Goal: Information Seeking & Learning: Learn about a topic

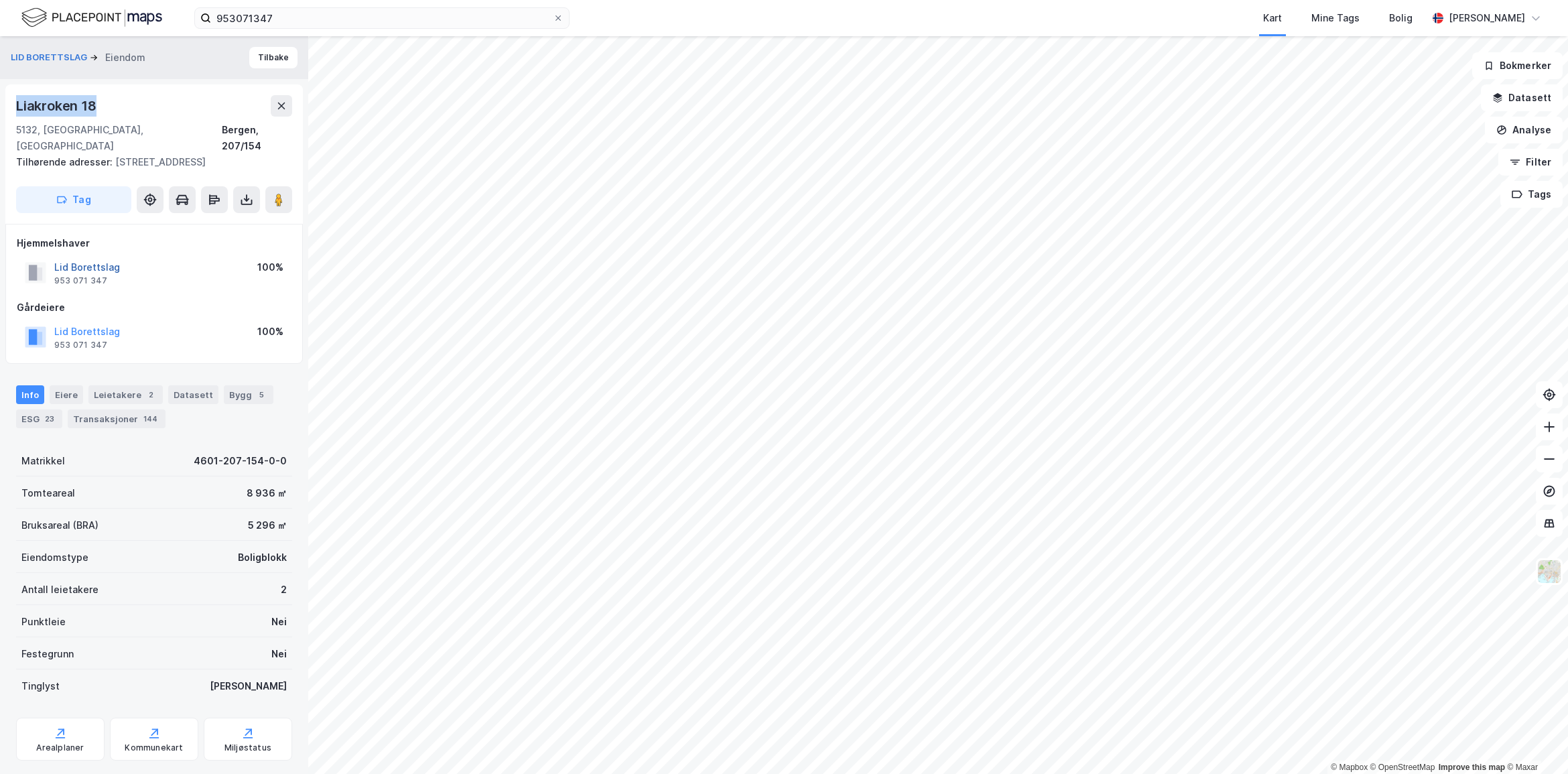
click at [0, 0] on button "Lid Borettslag" at bounding box center [0, 0] width 0 height 0
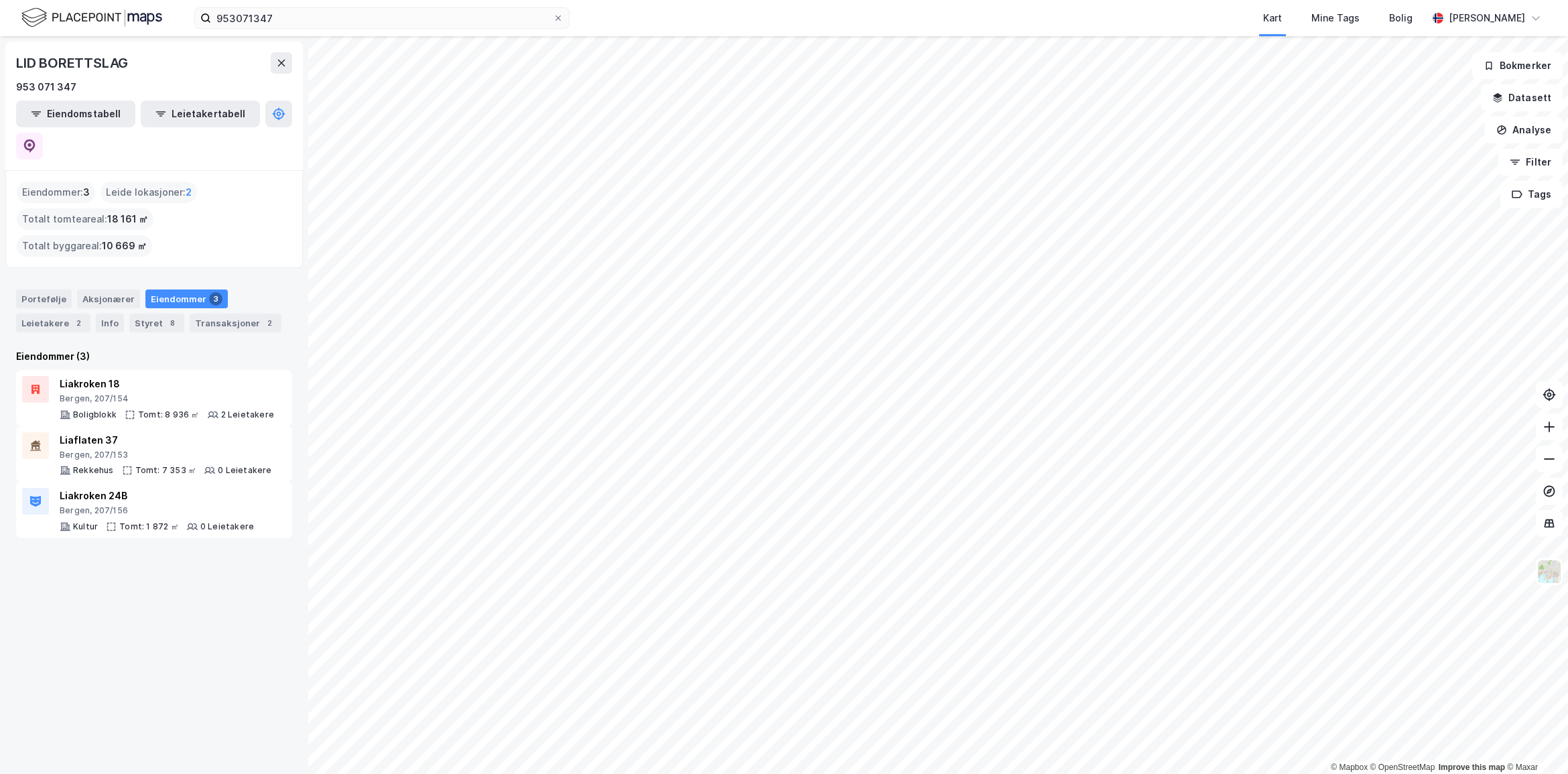
drag, startPoint x: 263, startPoint y: 387, endPoint x: 201, endPoint y: 533, distance: 158.2
click at [201, 533] on div "LID BORETTSLAG 953 071 347 Eiendomstabell Leietakertabell Eiendommer : 3 Leide …" at bounding box center [154, 405] width 308 height 738
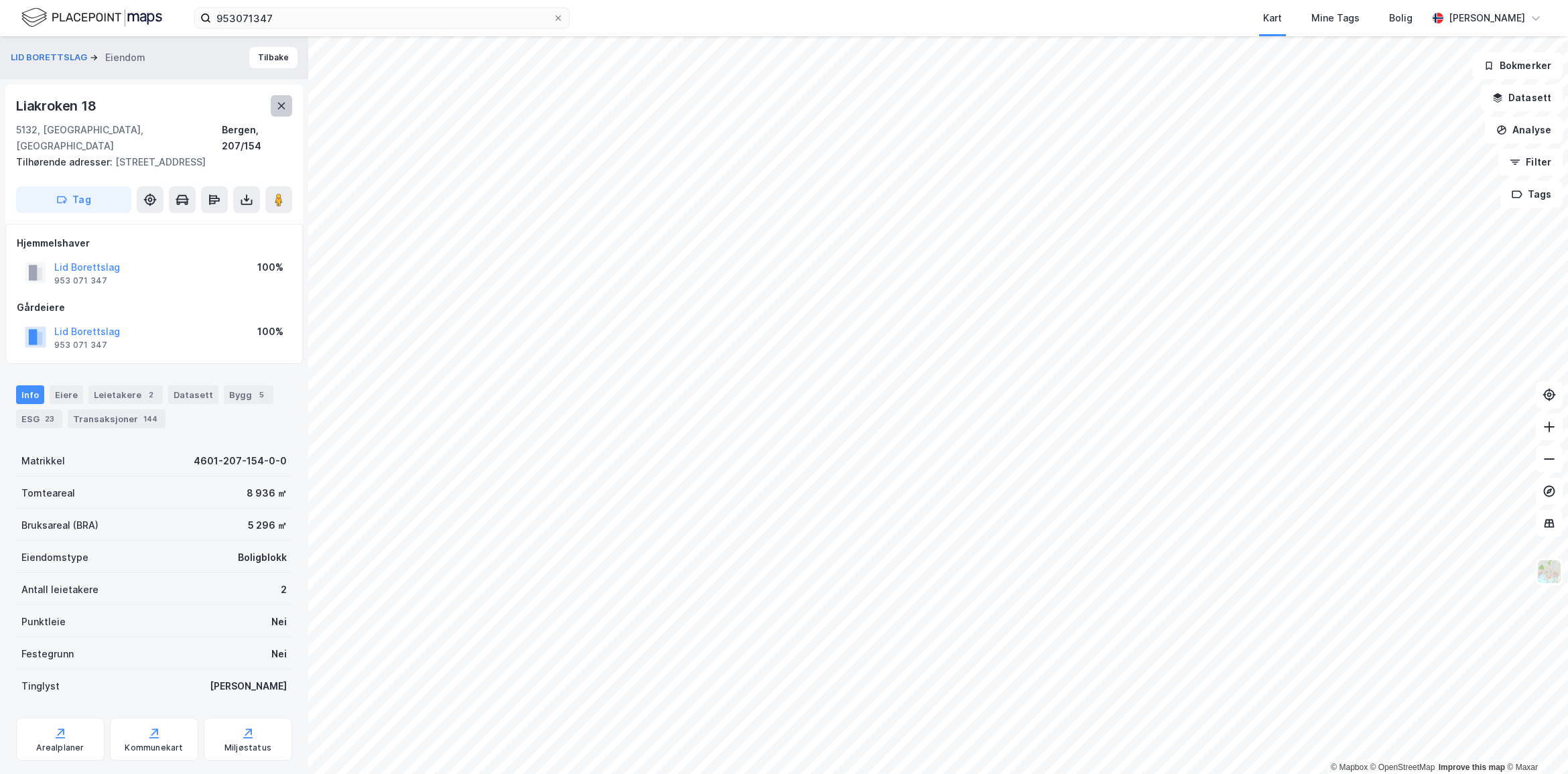
click at [279, 97] on button at bounding box center [281, 105] width 21 height 21
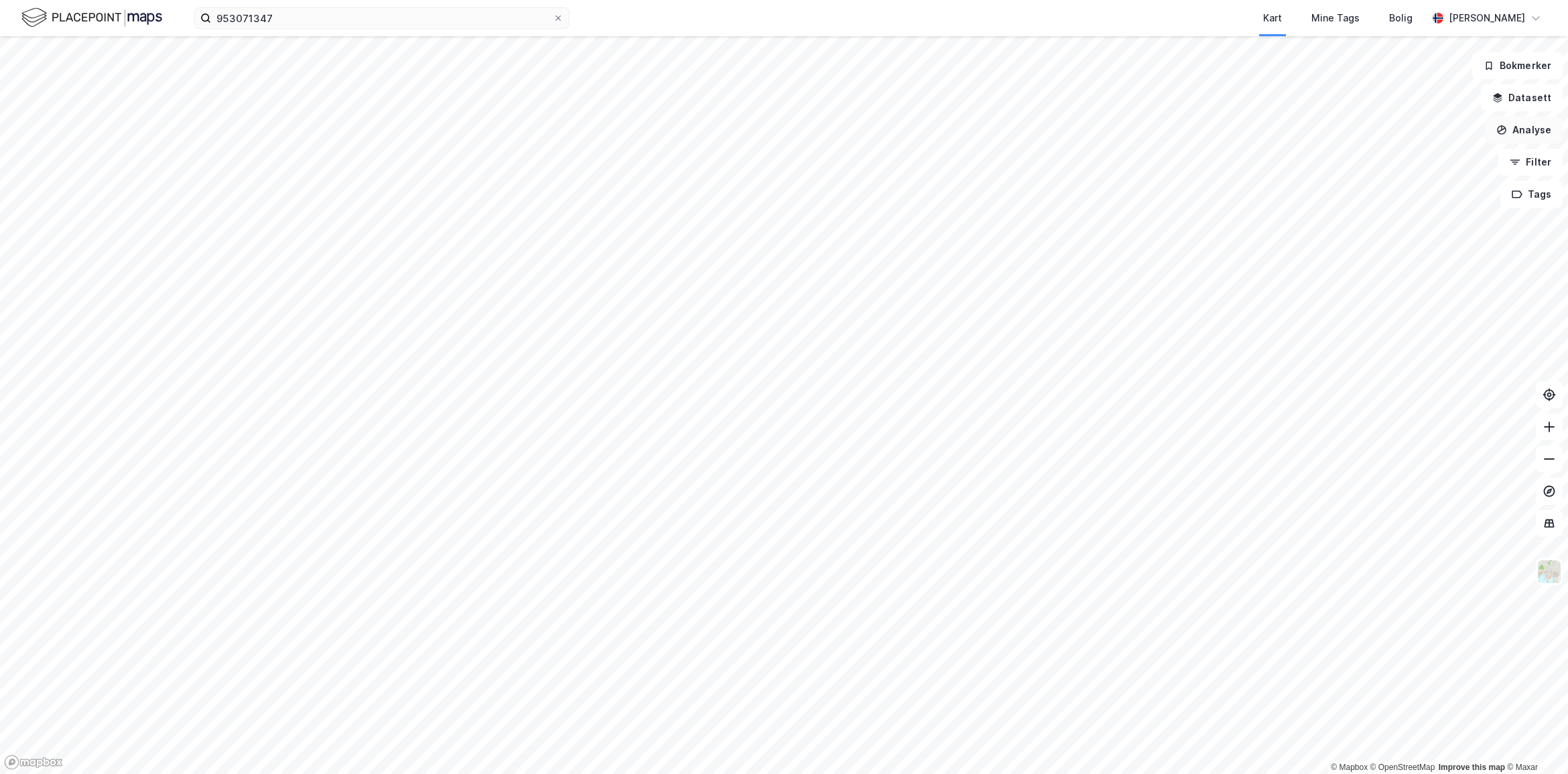
click at [1518, 127] on button "Analyse" at bounding box center [1524, 130] width 78 height 27
click at [1421, 149] on div "Tegn område" at bounding box center [1399, 158] width 154 height 22
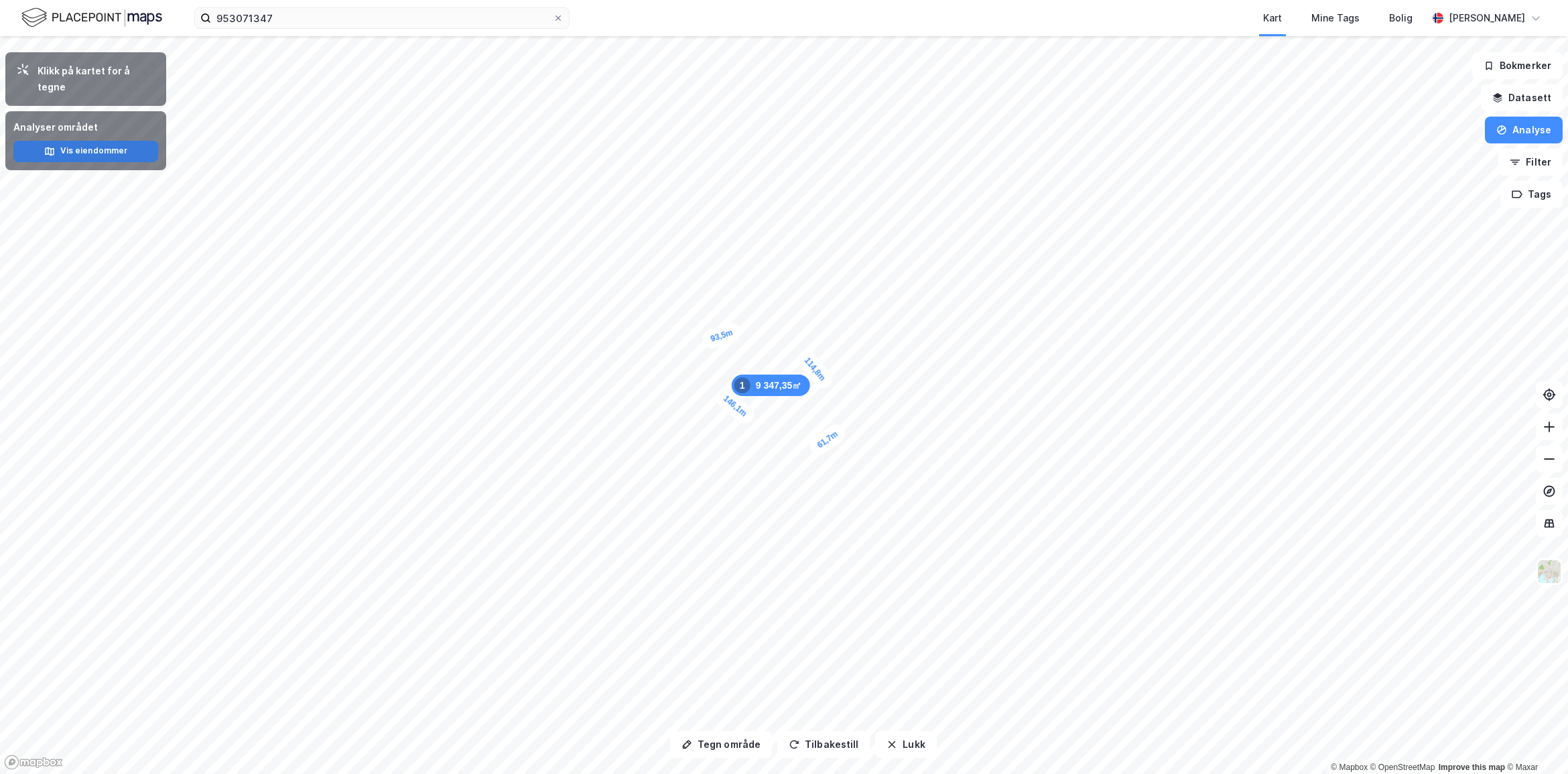
click at [86, 141] on button "Vis eiendommer" at bounding box center [85, 151] width 145 height 21
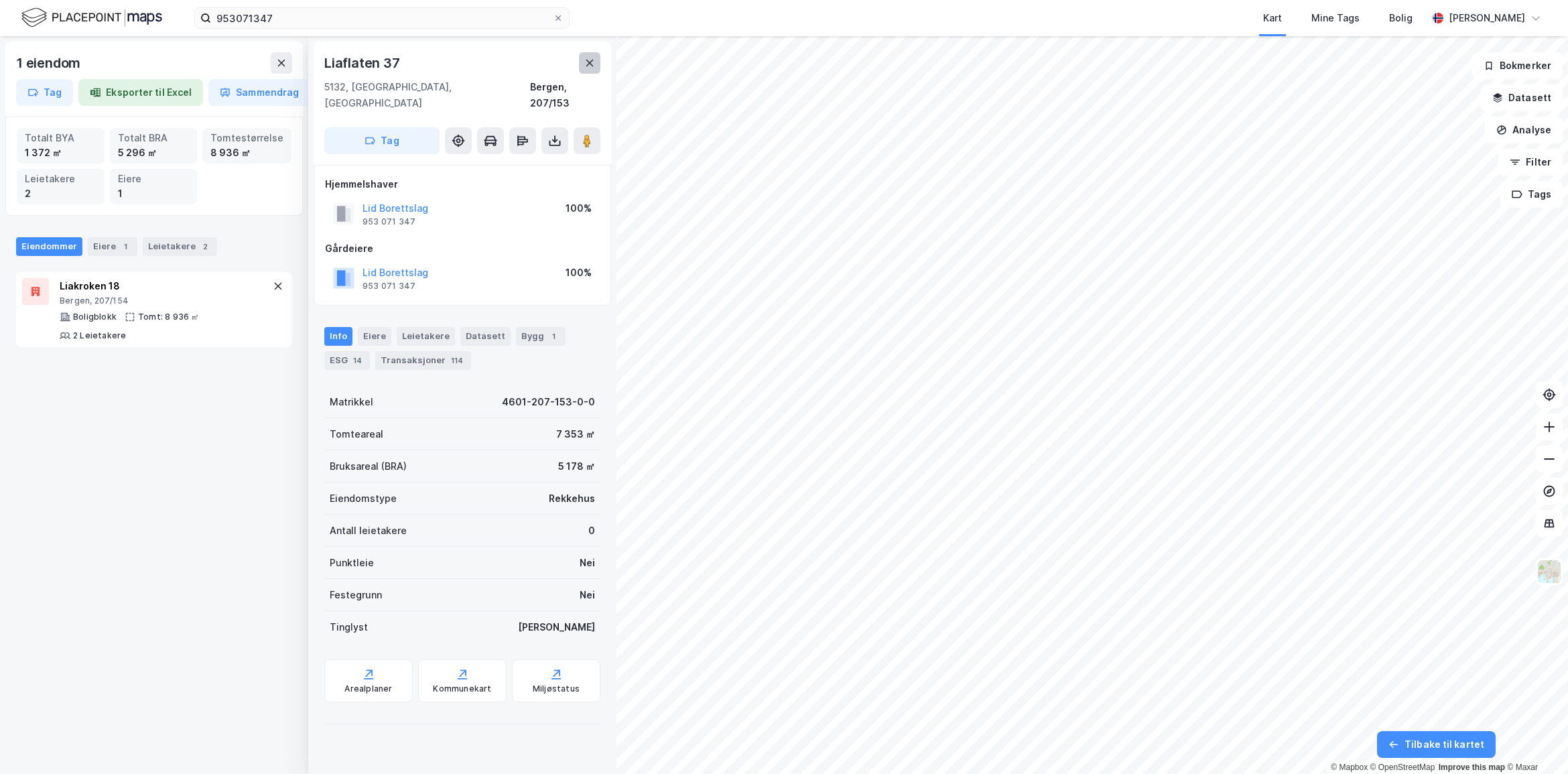
click at [598, 64] on button at bounding box center [589, 62] width 21 height 21
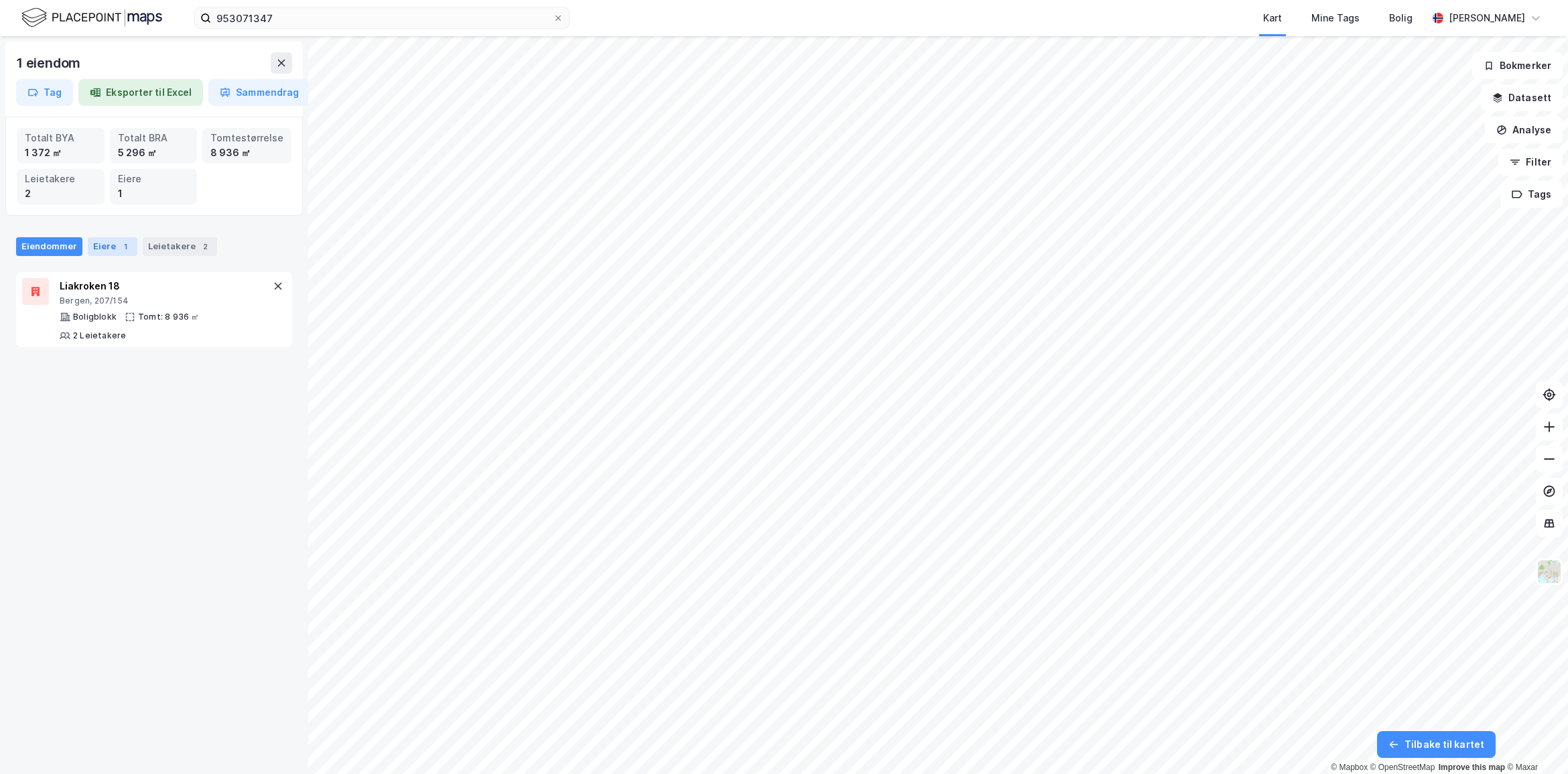
click at [113, 245] on div "Eiere 1" at bounding box center [113, 246] width 50 height 19
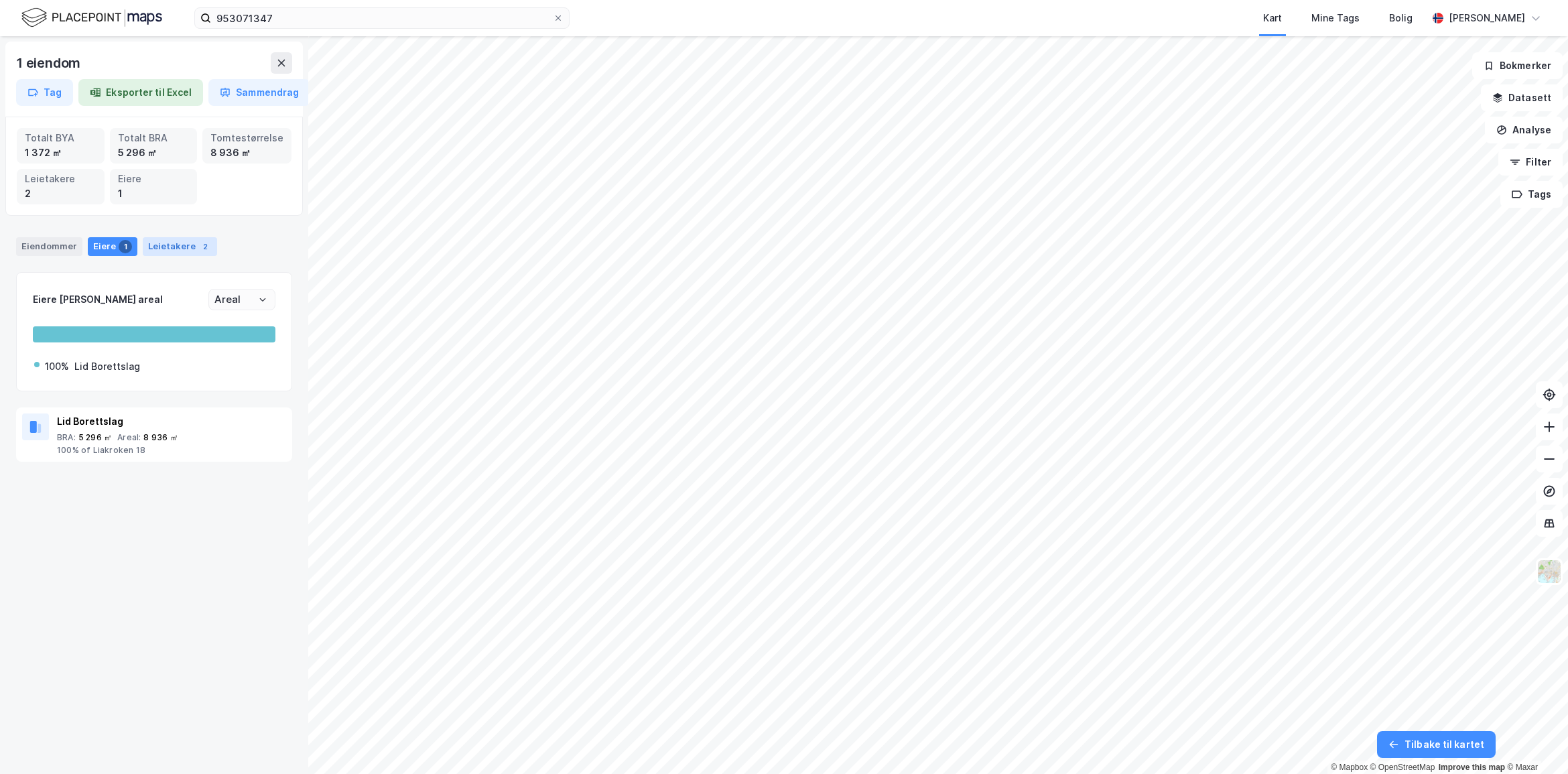
click at [186, 251] on div "Leietakere 2" at bounding box center [180, 246] width 74 height 19
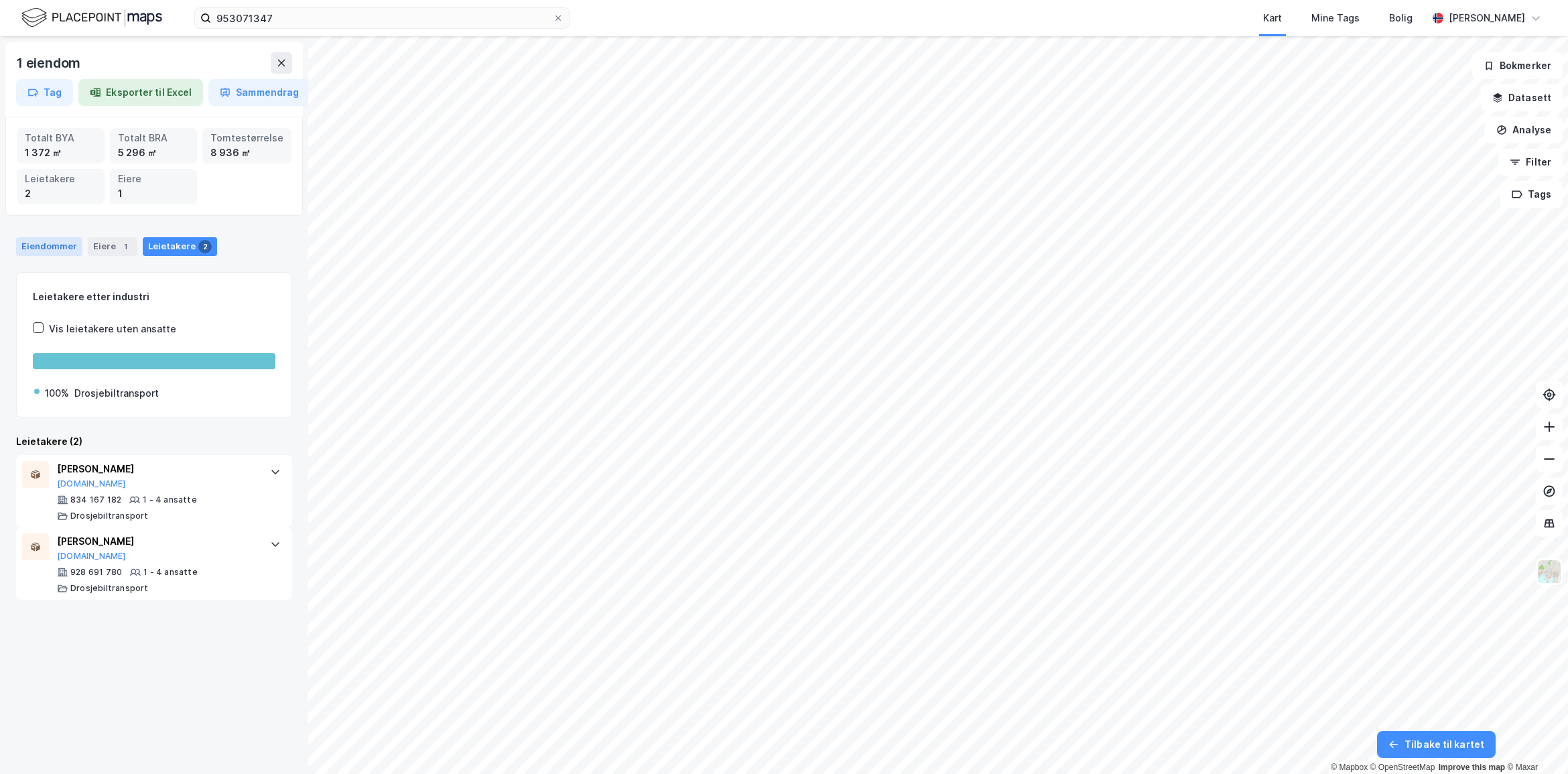
click at [28, 245] on div "Eiendommer" at bounding box center [49, 246] width 66 height 19
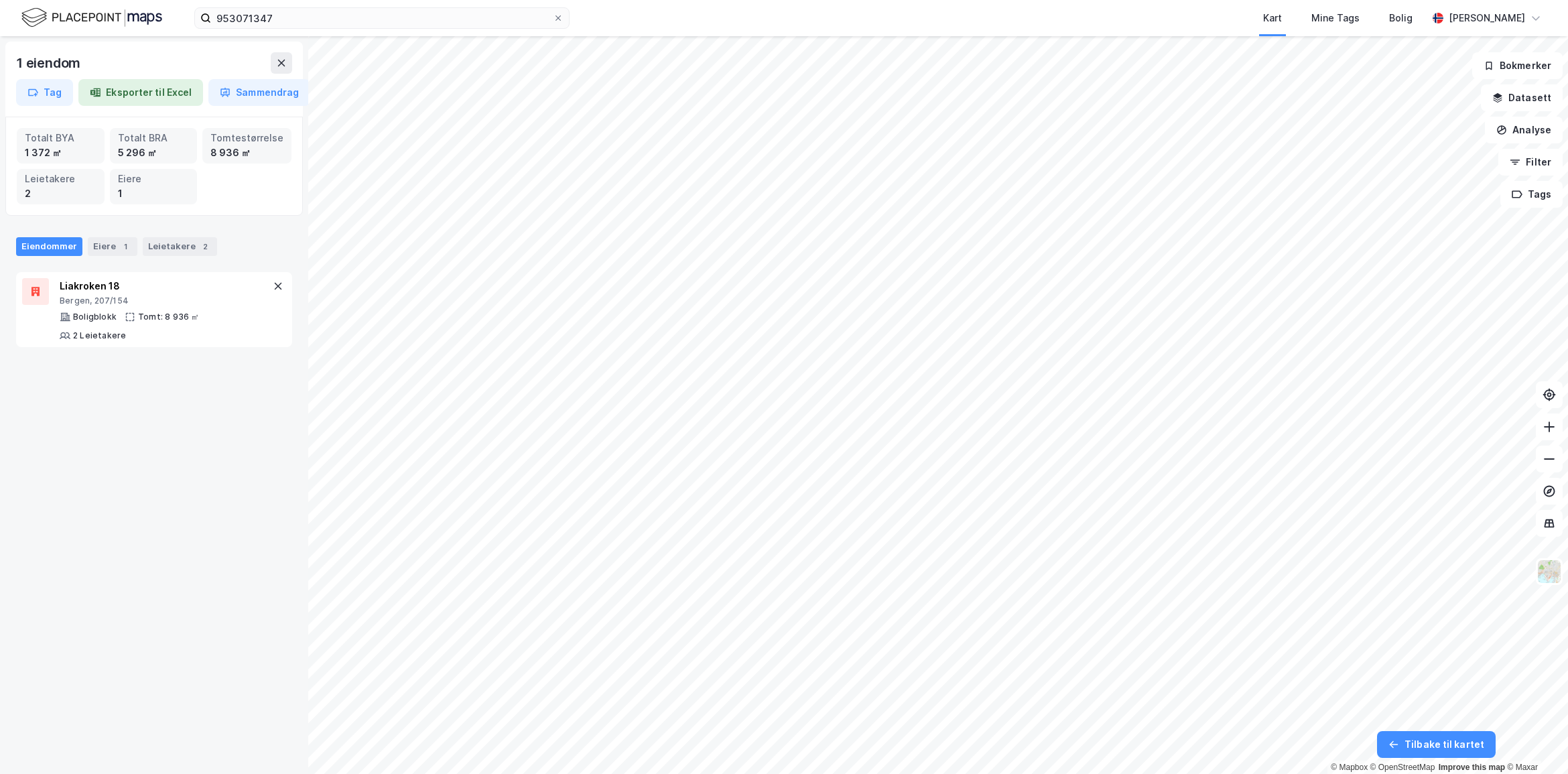
drag, startPoint x: 74, startPoint y: 377, endPoint x: 48, endPoint y: 379, distance: 26.9
click at [48, 379] on div "1 eiendom Tag Eksporter til Excel Sammendrag Totalt BYA 1 372 ㎡ Totalt BRA 5 29…" at bounding box center [154, 405] width 308 height 738
click at [141, 288] on div "Liakroken 18" at bounding box center [165, 286] width 210 height 16
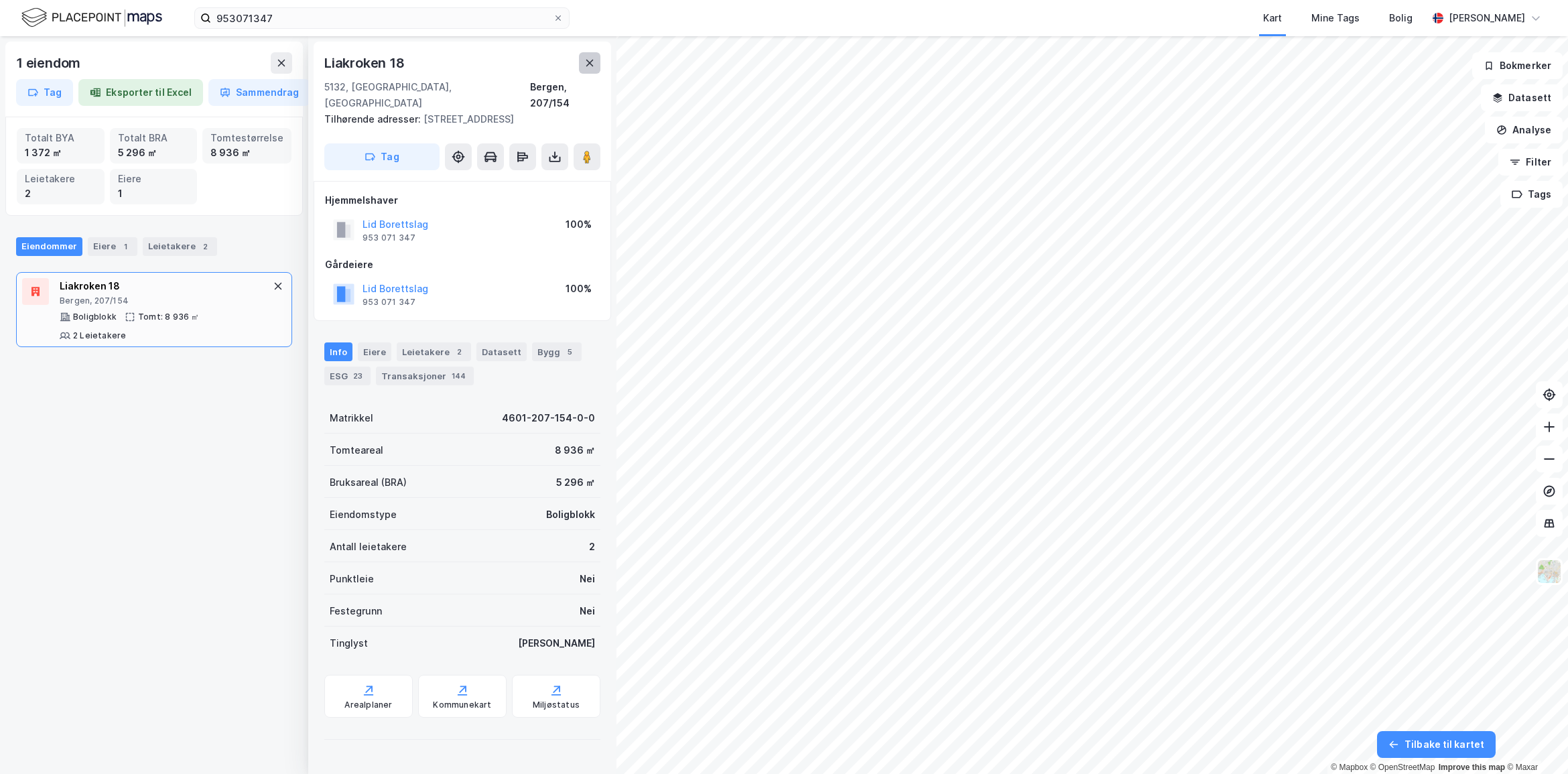
click at [597, 58] on button at bounding box center [589, 62] width 21 height 21
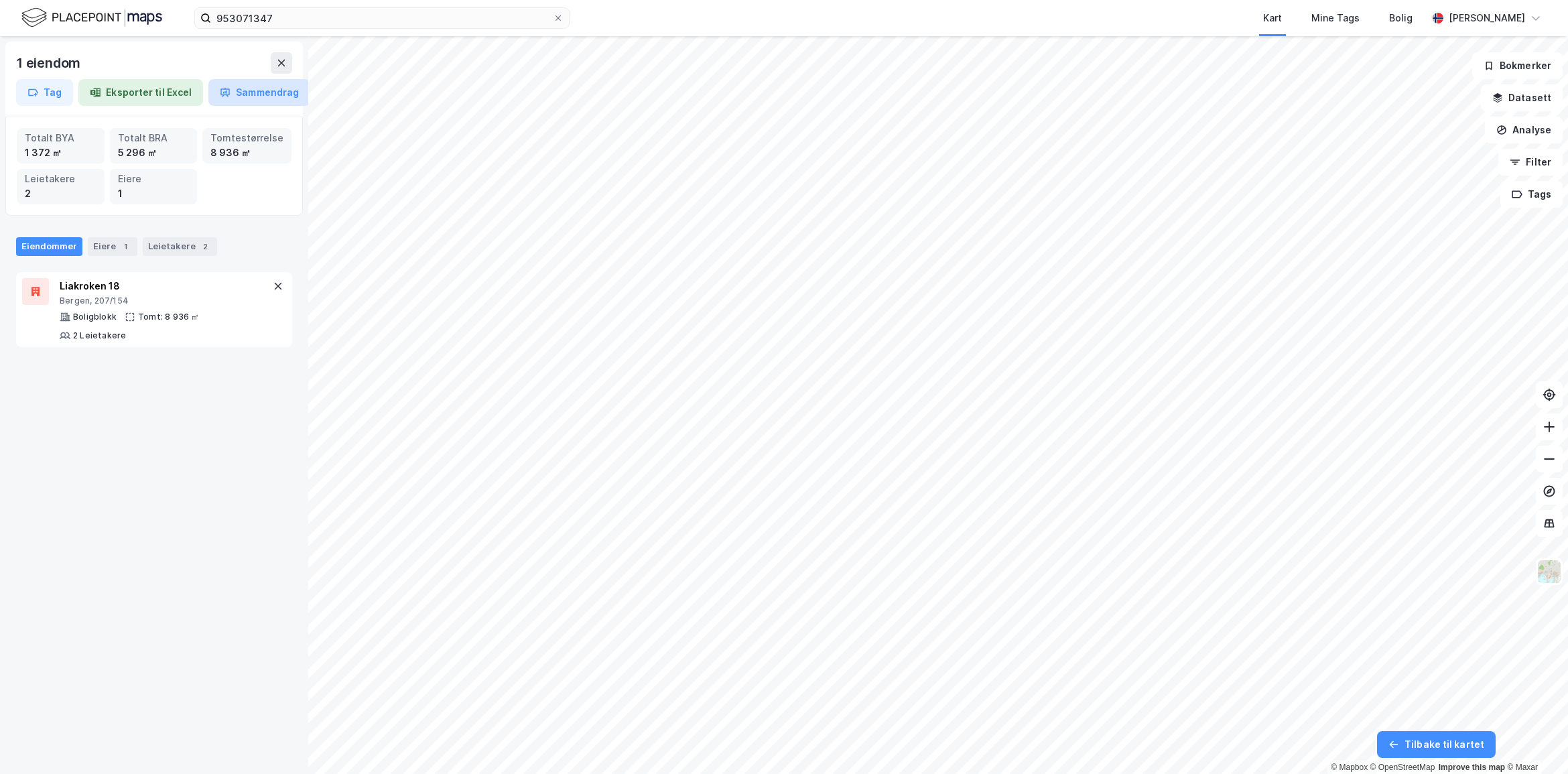
click at [257, 94] on button "Sammendrag" at bounding box center [259, 92] width 102 height 27
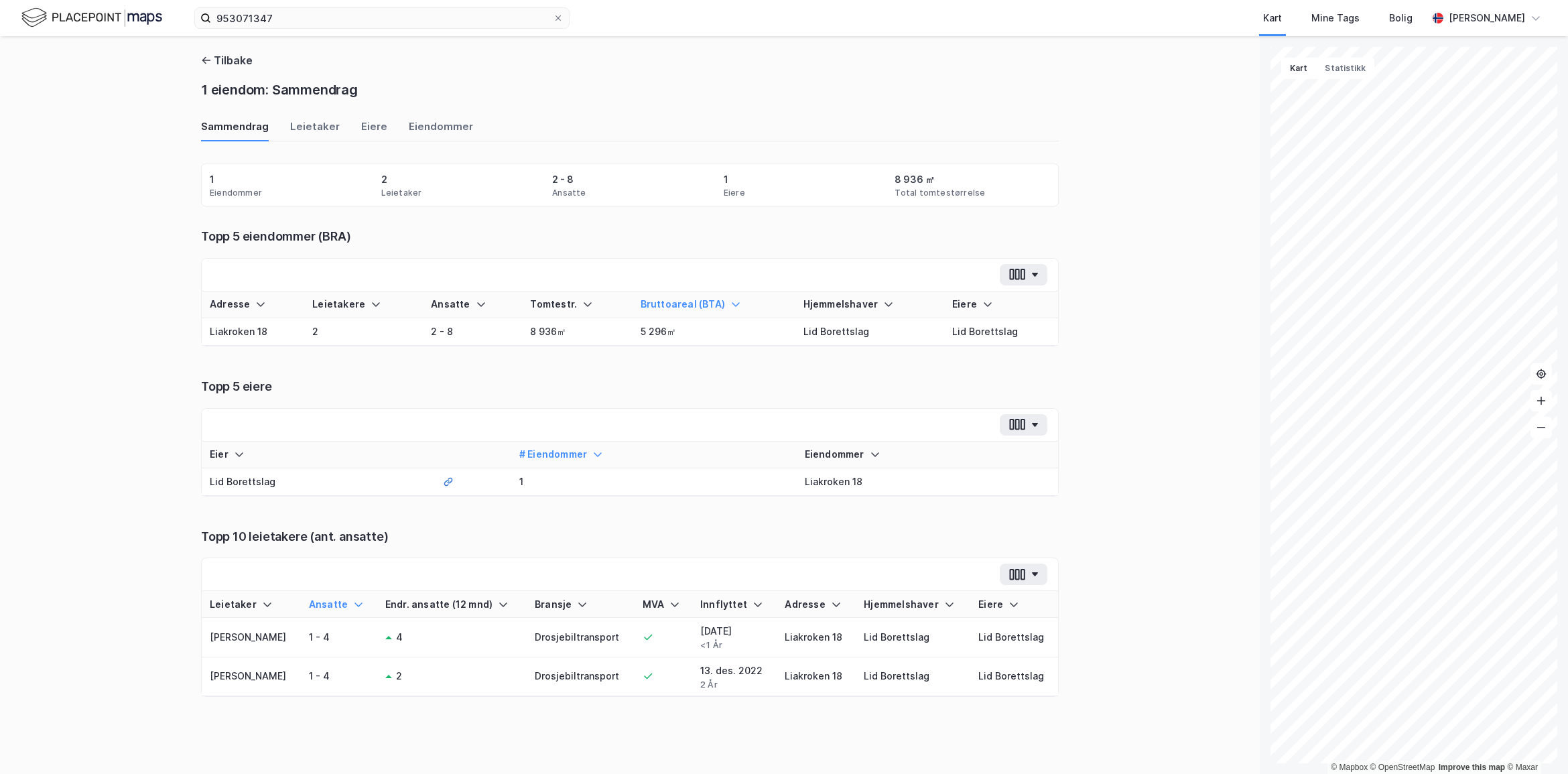
click at [592, 448] on div at bounding box center [597, 454] width 11 height 13
click at [239, 52] on button "Tilbake" at bounding box center [227, 60] width 52 height 16
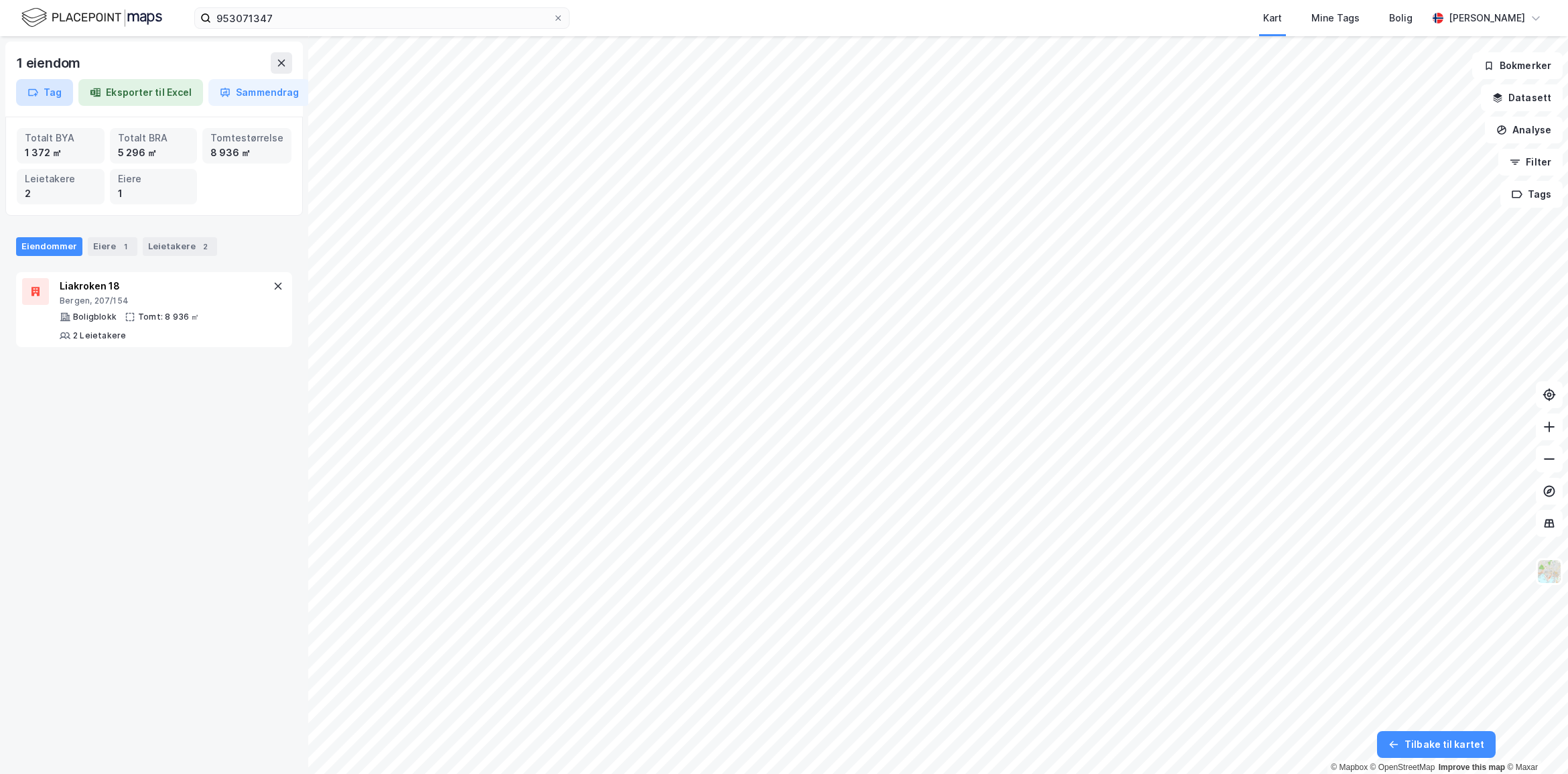
click at [47, 96] on button "Tag" at bounding box center [44, 92] width 57 height 27
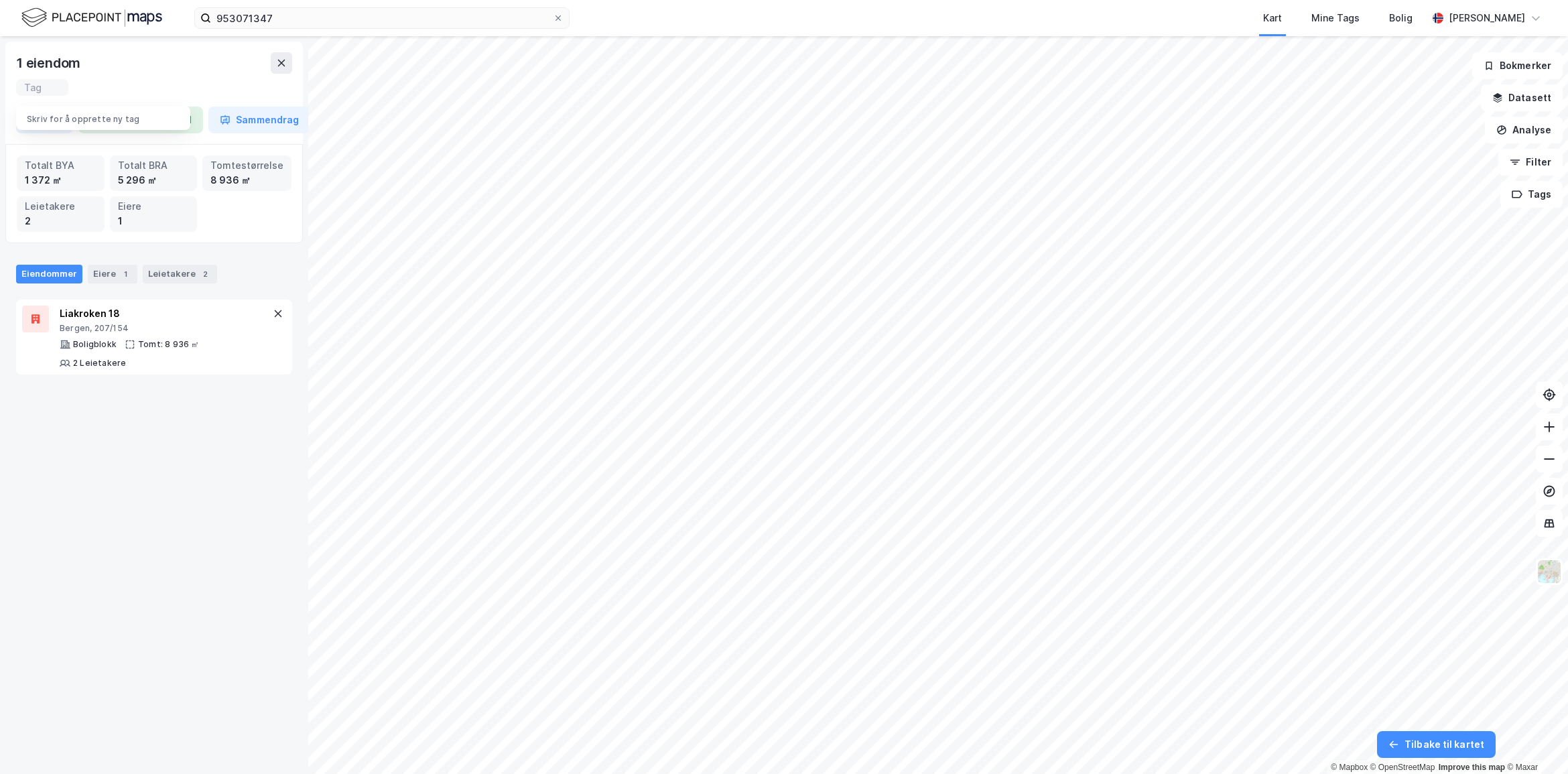
click at [186, 407] on div "1 eiendom Tag Skriv for å opprette ny tag Eksporter til Excel Sammendrag Totalt…" at bounding box center [154, 405] width 308 height 738
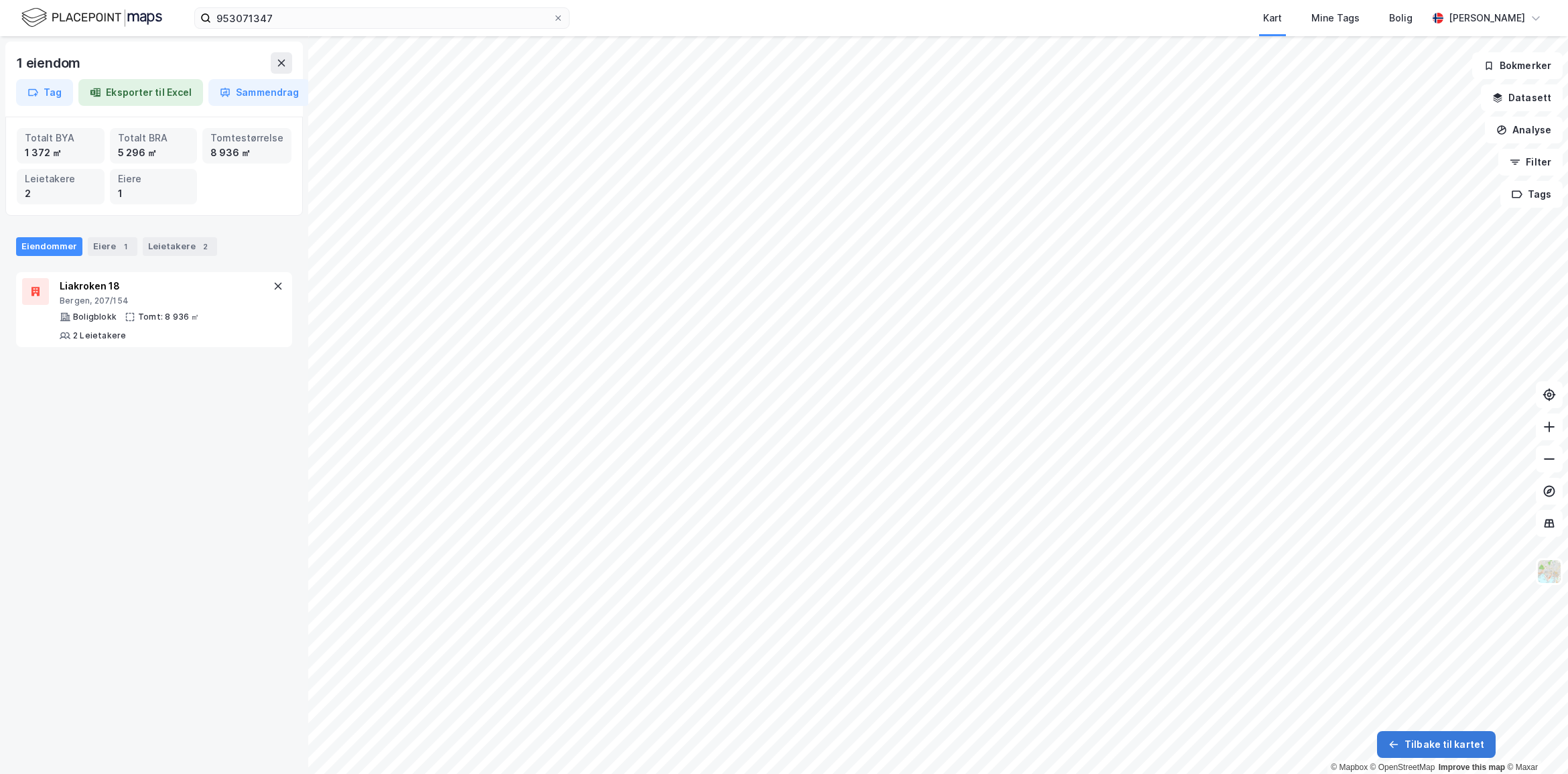
click at [1456, 741] on button "Tilbake til kartet" at bounding box center [1436, 744] width 119 height 27
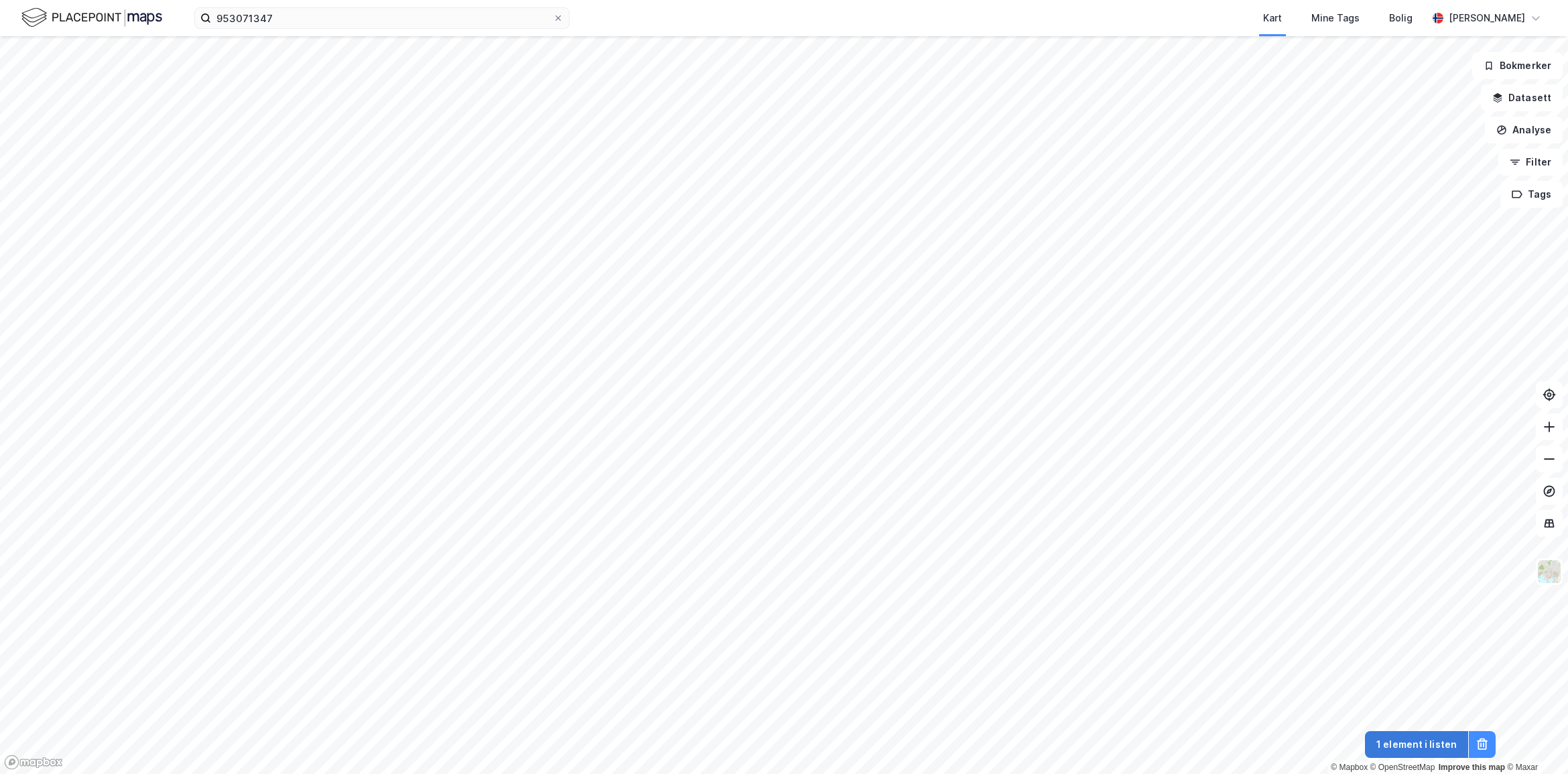
click at [1419, 750] on button "1 element i listen" at bounding box center [1416, 744] width 103 height 27
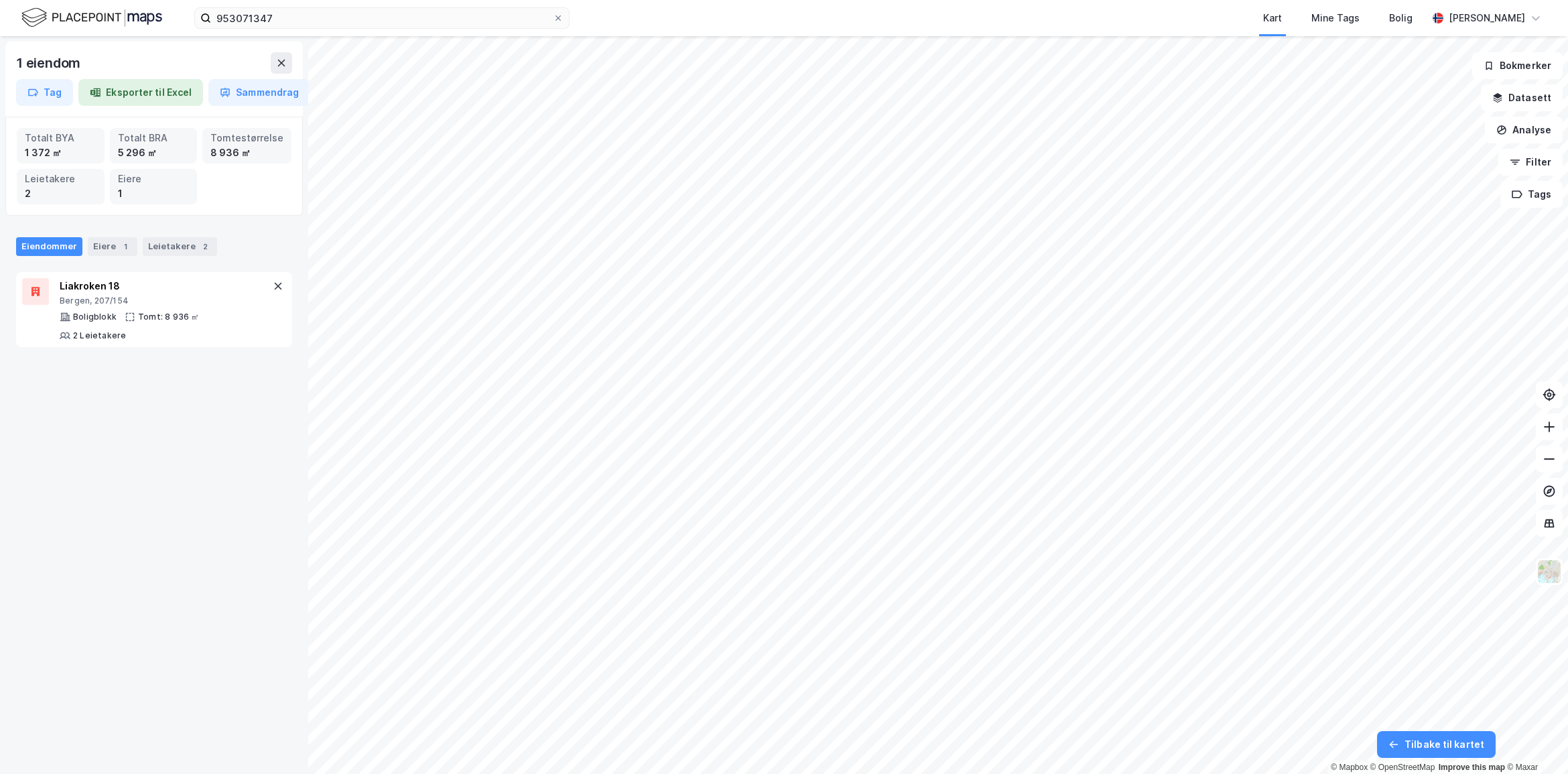
click at [1419, 750] on button "Tilbake til kartet" at bounding box center [1436, 744] width 119 height 27
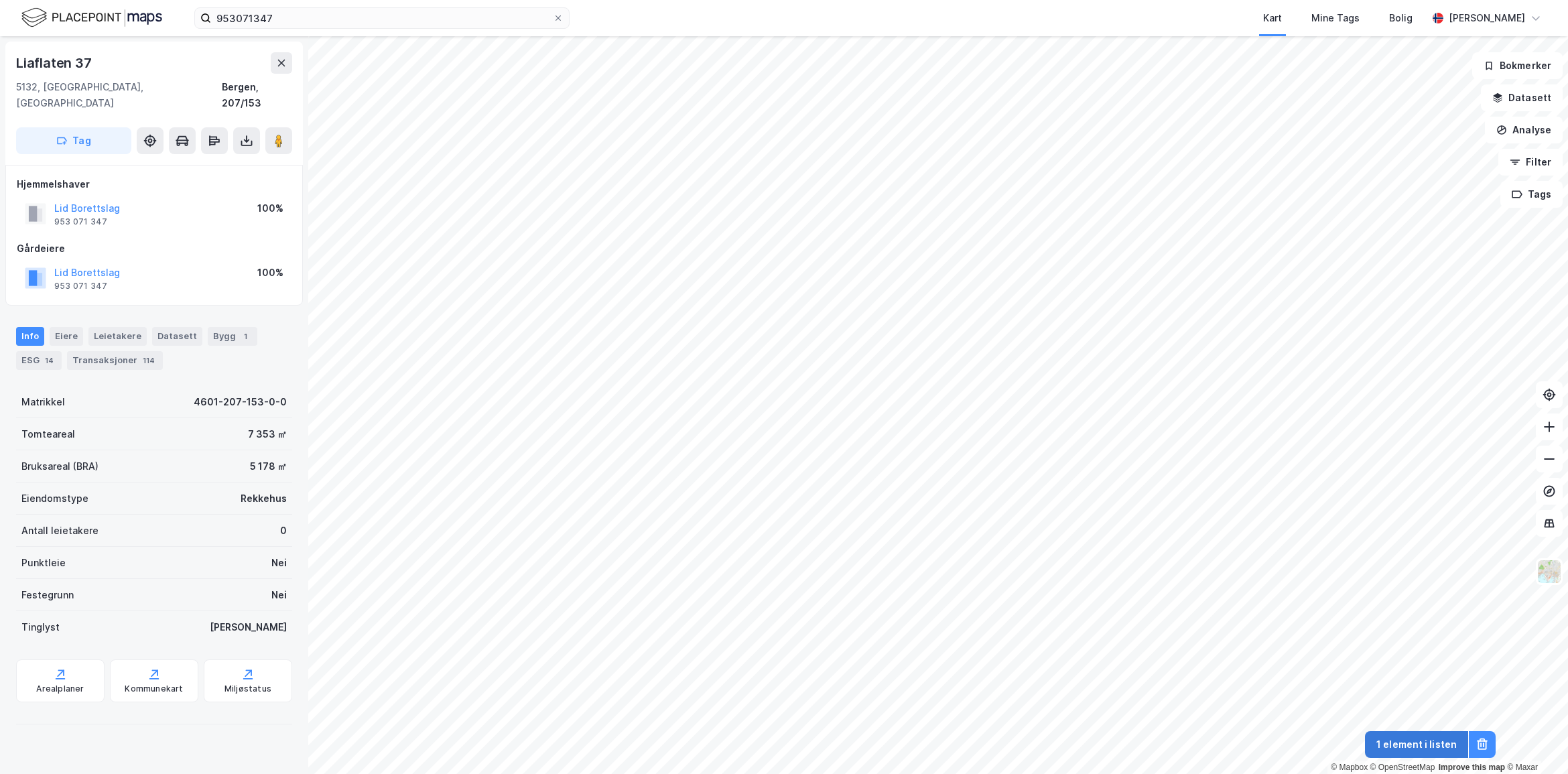
click at [1437, 745] on button "1 element i listen" at bounding box center [1416, 744] width 103 height 27
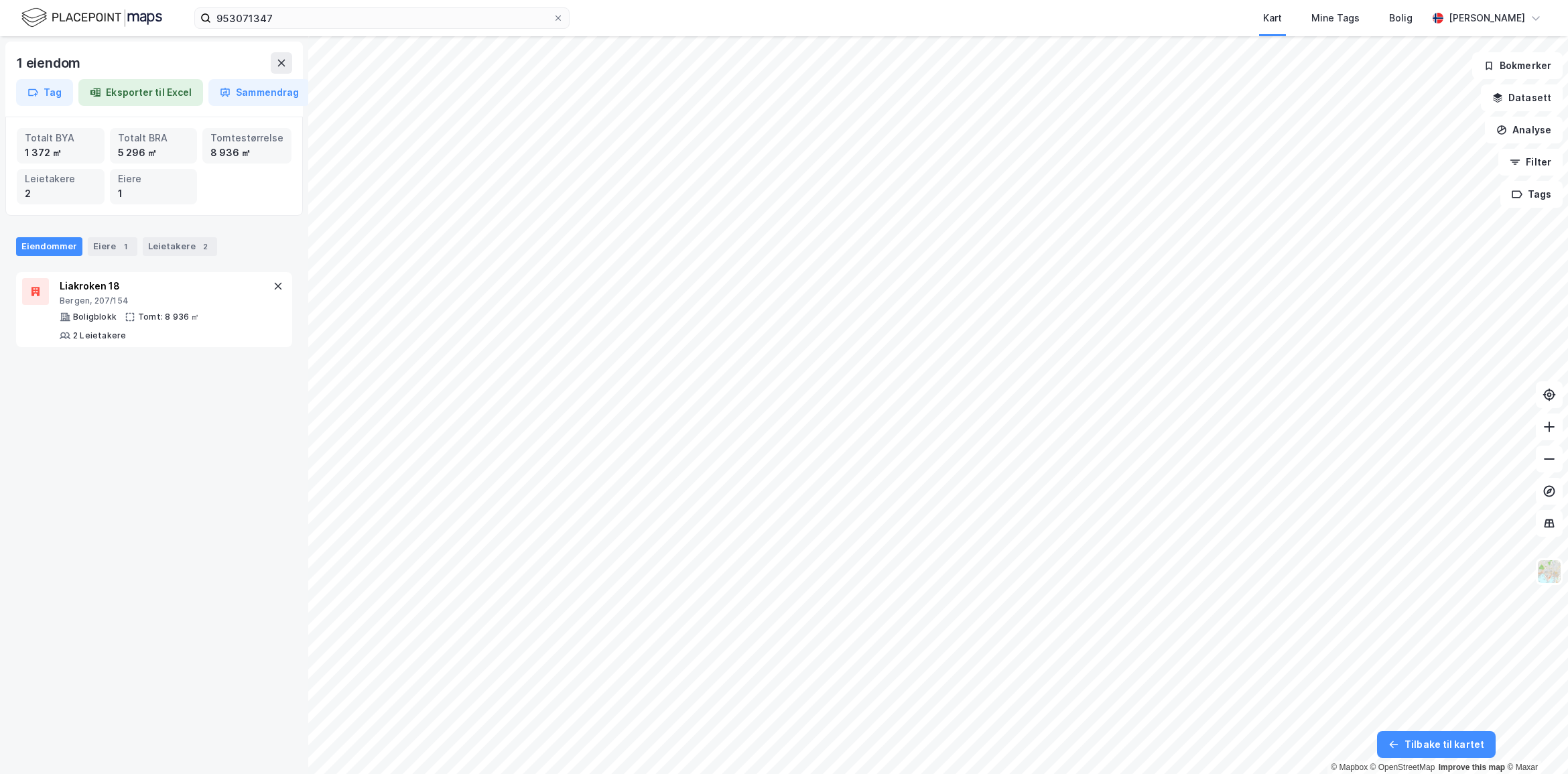
click at [1437, 745] on button "Tilbake til kartet" at bounding box center [1436, 744] width 119 height 27
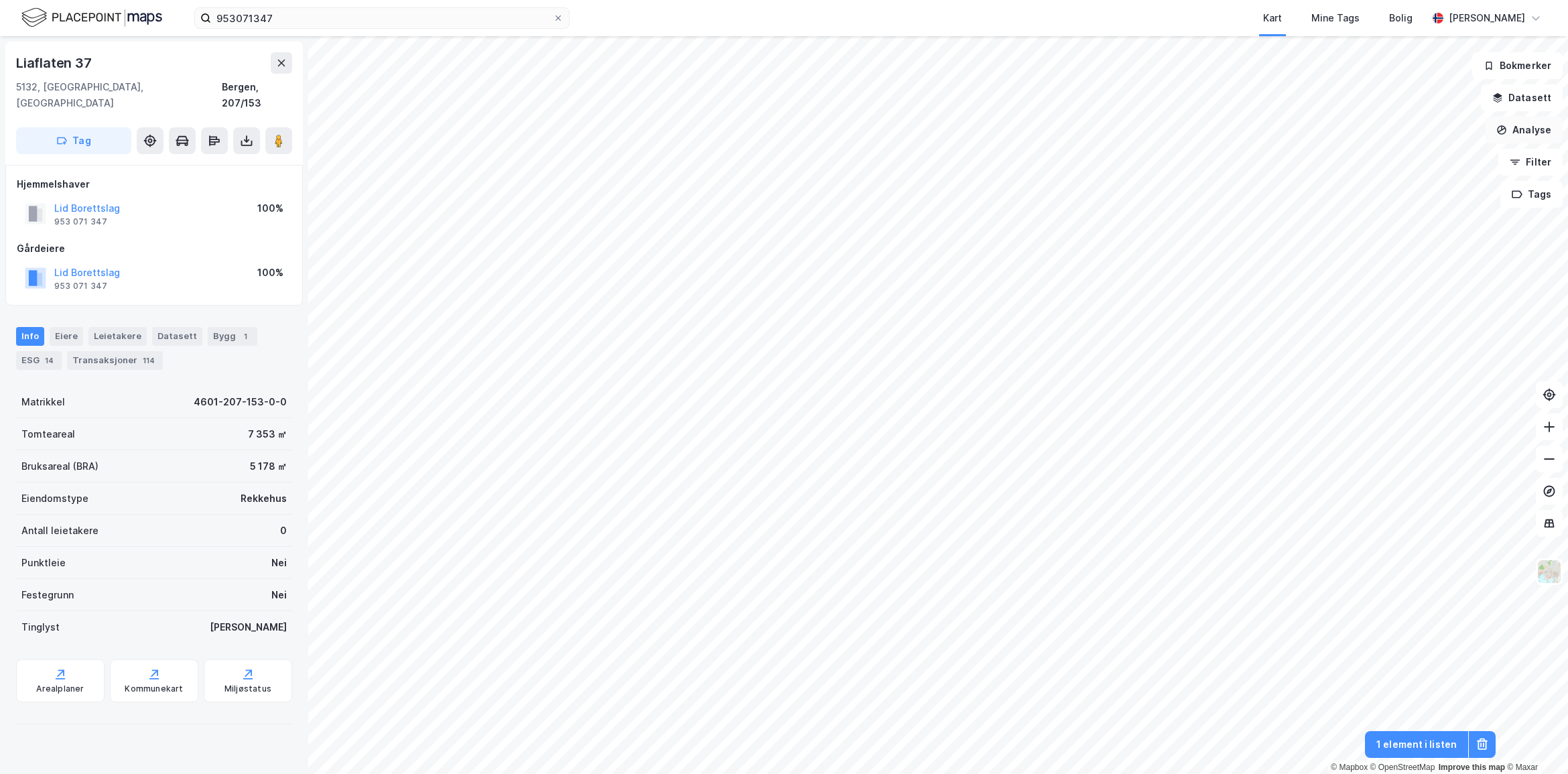
click at [1516, 131] on button "Analyse" at bounding box center [1524, 130] width 78 height 27
click at [1516, 126] on button "Analyse" at bounding box center [1524, 130] width 78 height 27
click at [1511, 129] on button "Analyse" at bounding box center [1524, 130] width 78 height 27
click at [1394, 147] on div "Tegn område" at bounding box center [1399, 158] width 154 height 22
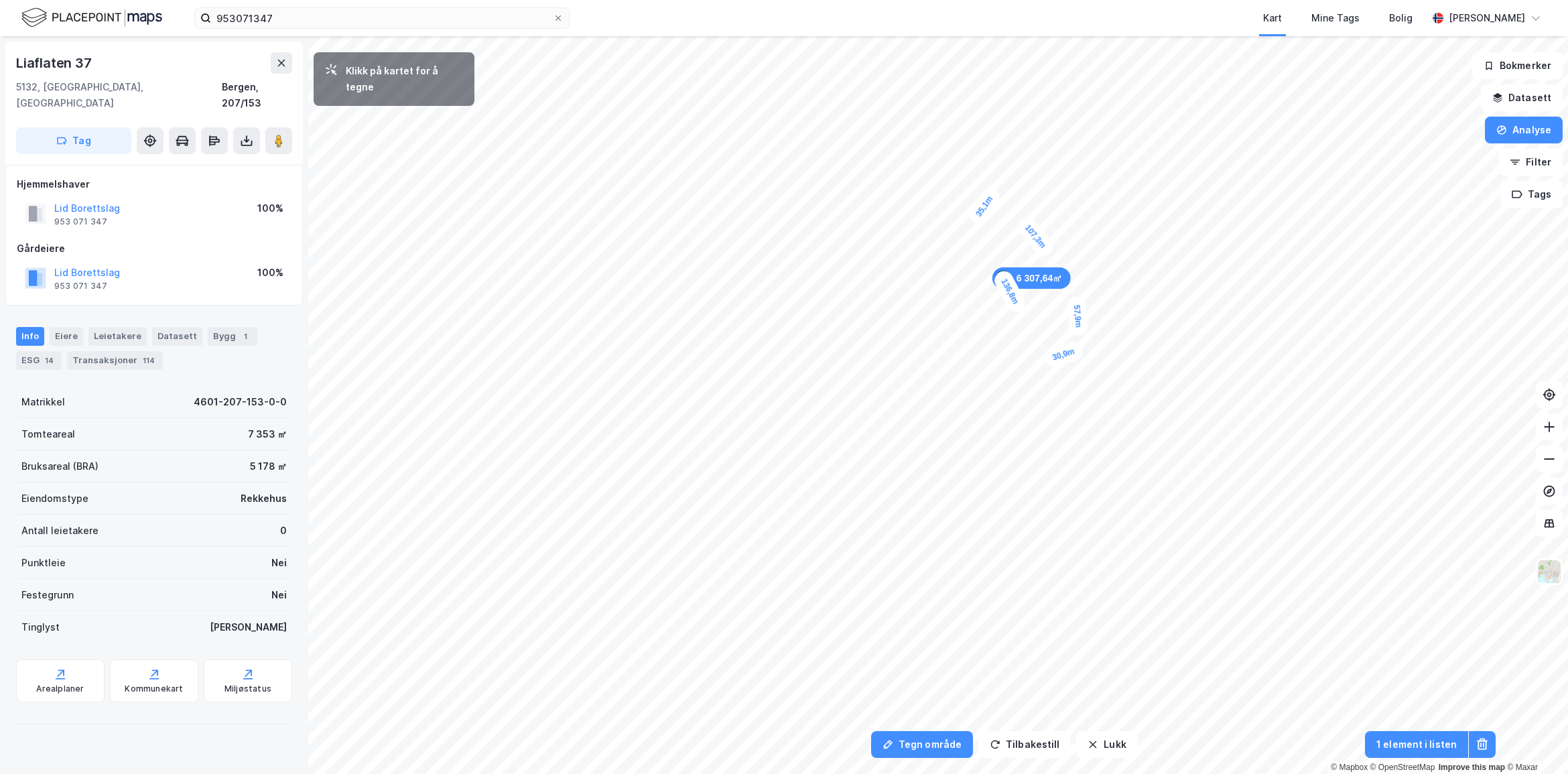
click at [1081, 352] on div "30,9m" at bounding box center [1063, 354] width 43 height 29
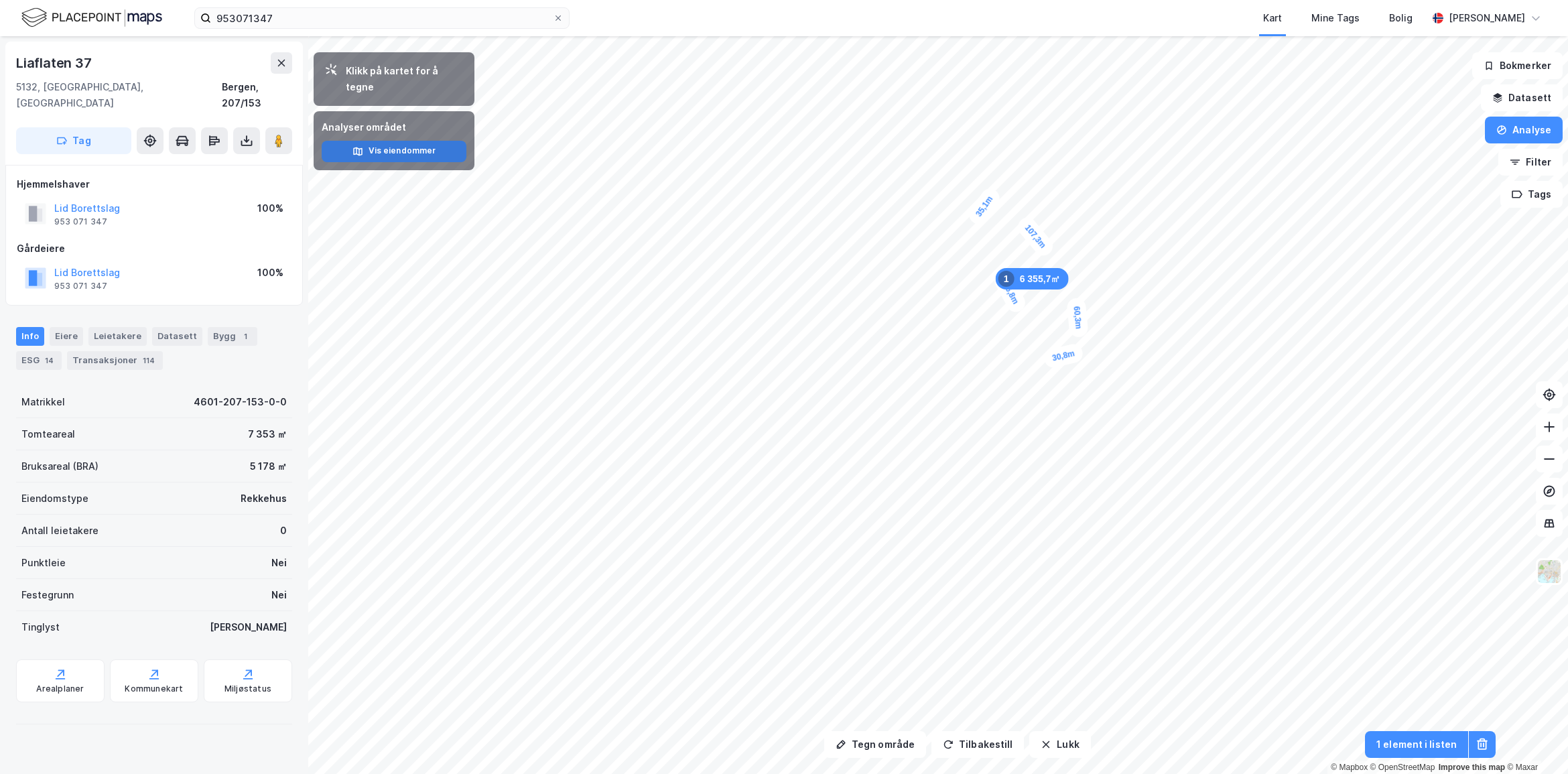
click at [421, 141] on button "Vis eiendommer" at bounding box center [394, 151] width 145 height 21
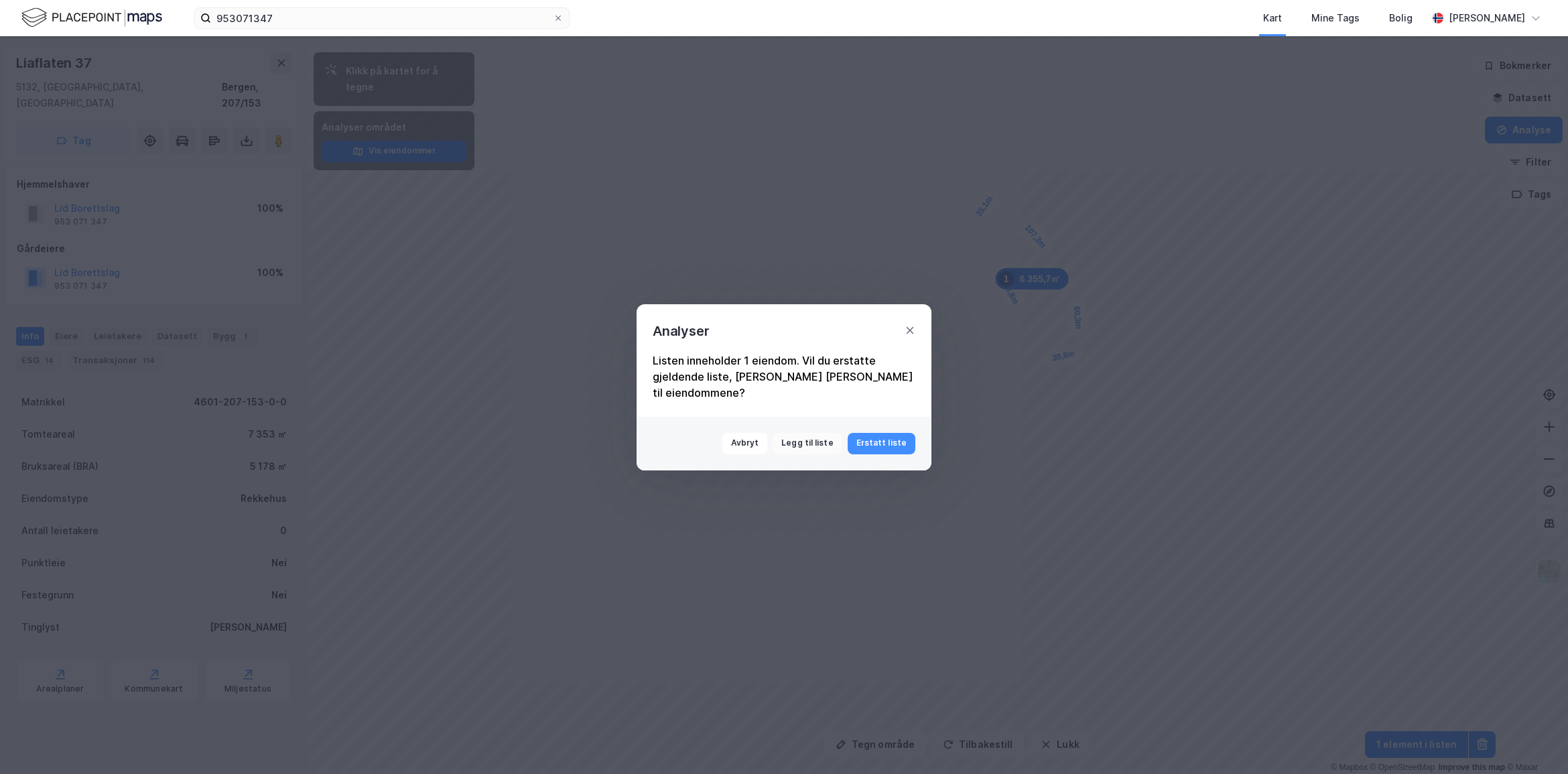
click at [811, 434] on button "Legg til liste" at bounding box center [807, 443] width 69 height 21
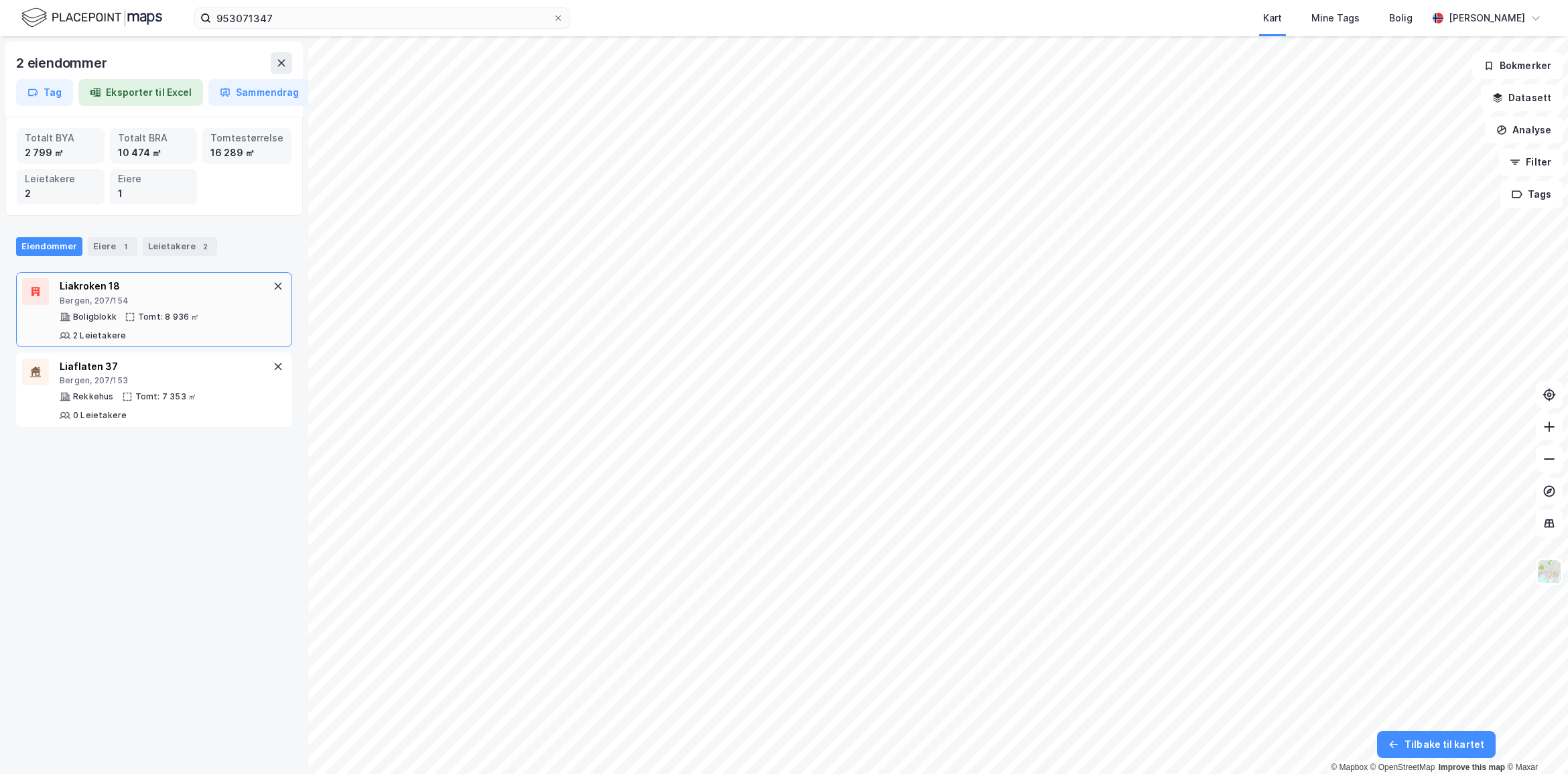
click at [172, 314] on div "Tomt: 8 936 ㎡" at bounding box center [169, 317] width 62 height 11
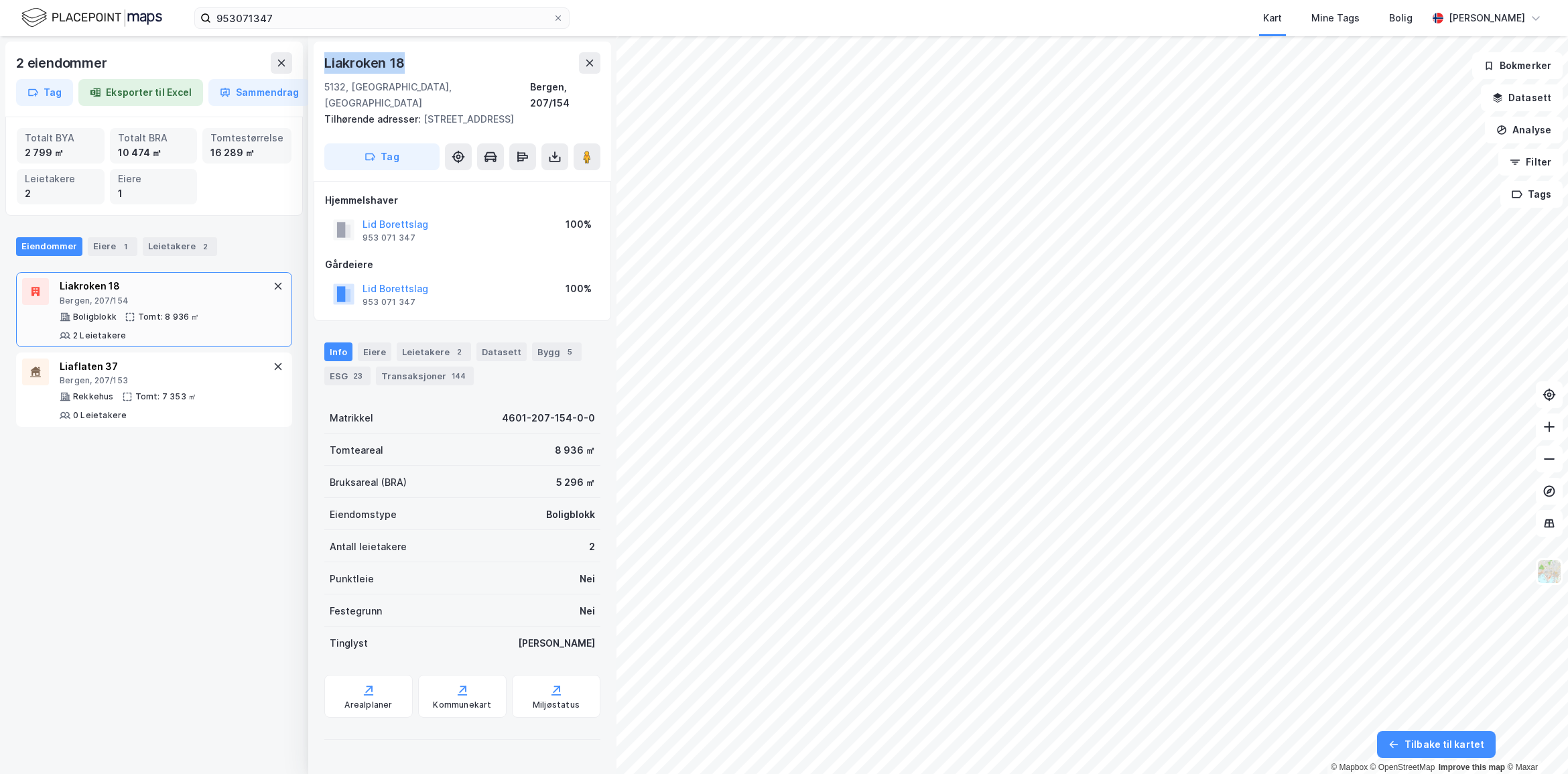
drag, startPoint x: 412, startPoint y: 58, endPoint x: 319, endPoint y: 66, distance: 93.5
click at [319, 66] on div "[STREET_ADDRESS] Tilhørende adresser: [STREET_ADDRESS], [STREET_ADDRESS], Liakr…" at bounding box center [462, 111] width 297 height 139
copy div "Liakroken 18"
click at [105, 243] on div "Eiere 1" at bounding box center [113, 246] width 50 height 19
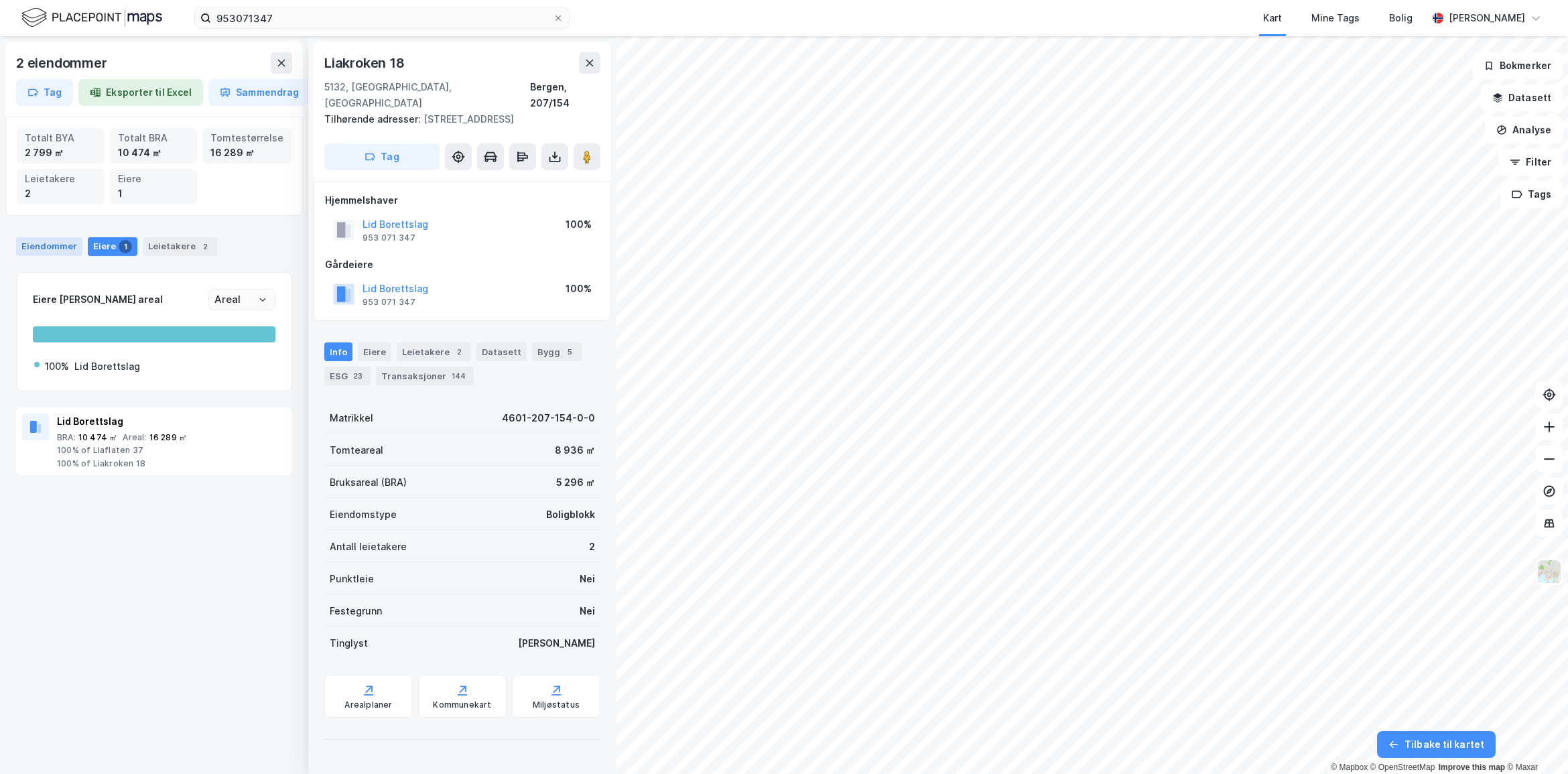
click at [54, 243] on div "Eiendommer" at bounding box center [49, 246] width 66 height 19
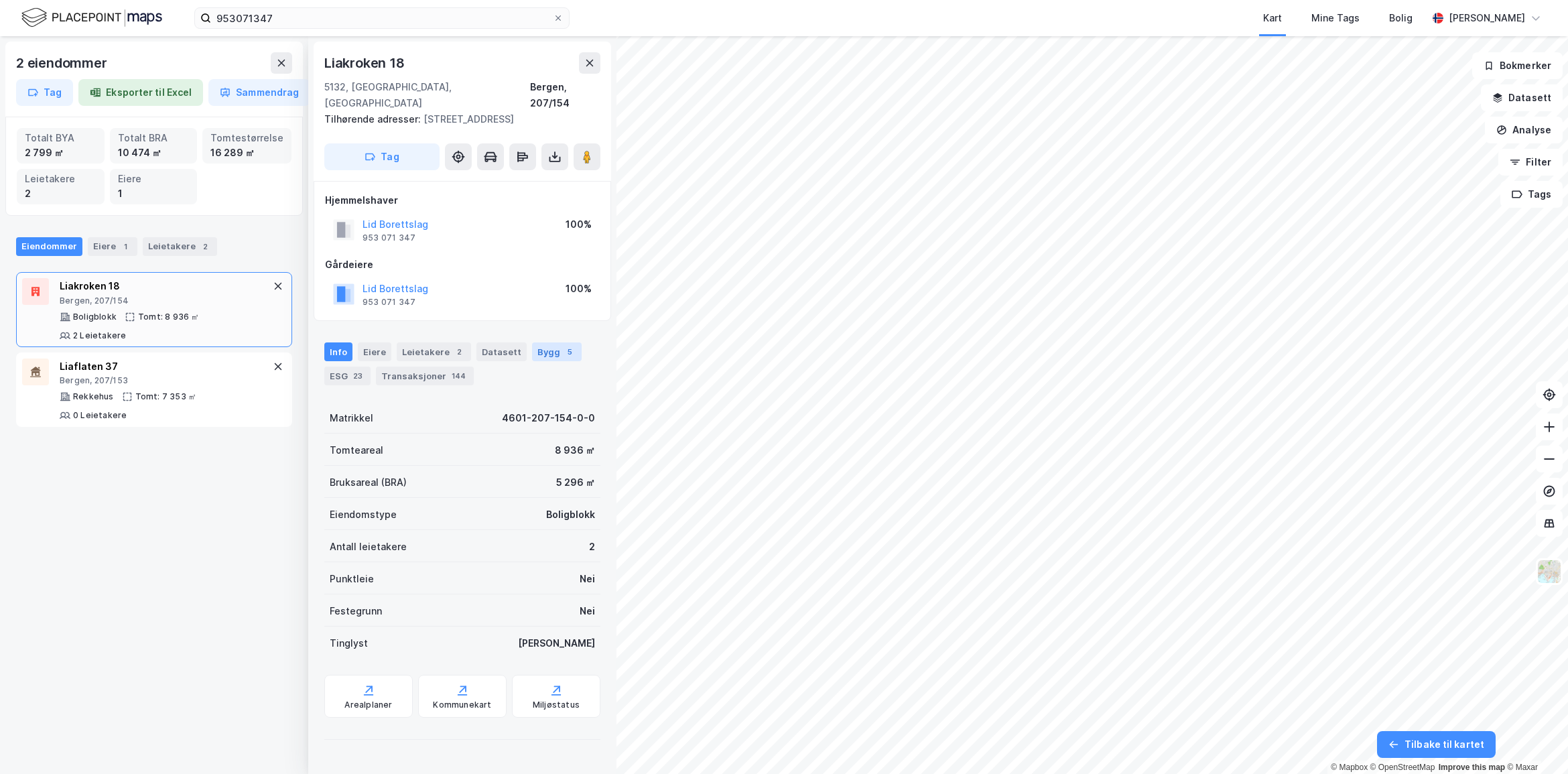
click at [543, 342] on div "Bygg 5" at bounding box center [557, 351] width 50 height 19
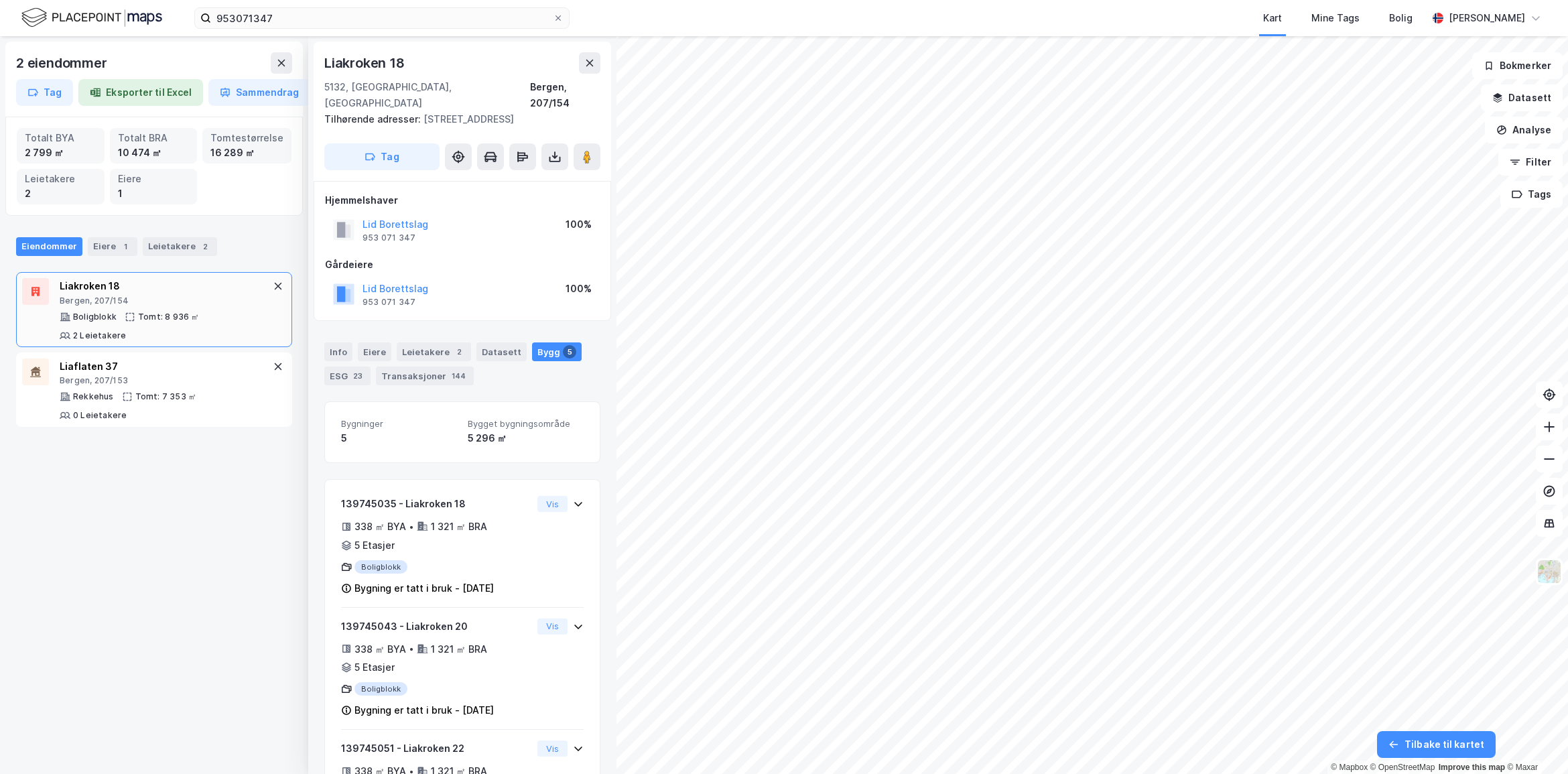
scroll to position [326, 0]
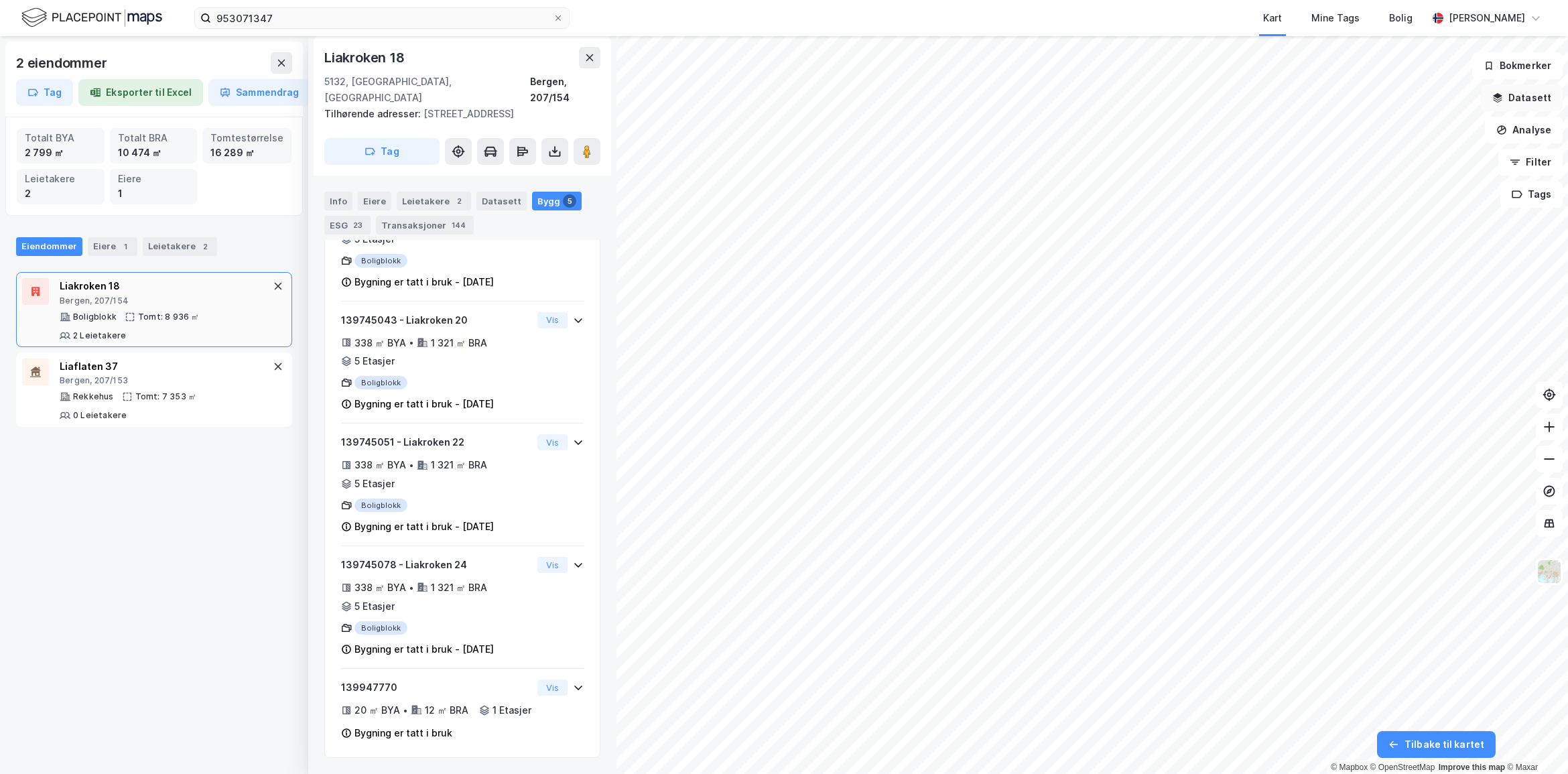
click at [1526, 86] on button "Datasett" at bounding box center [1522, 97] width 82 height 27
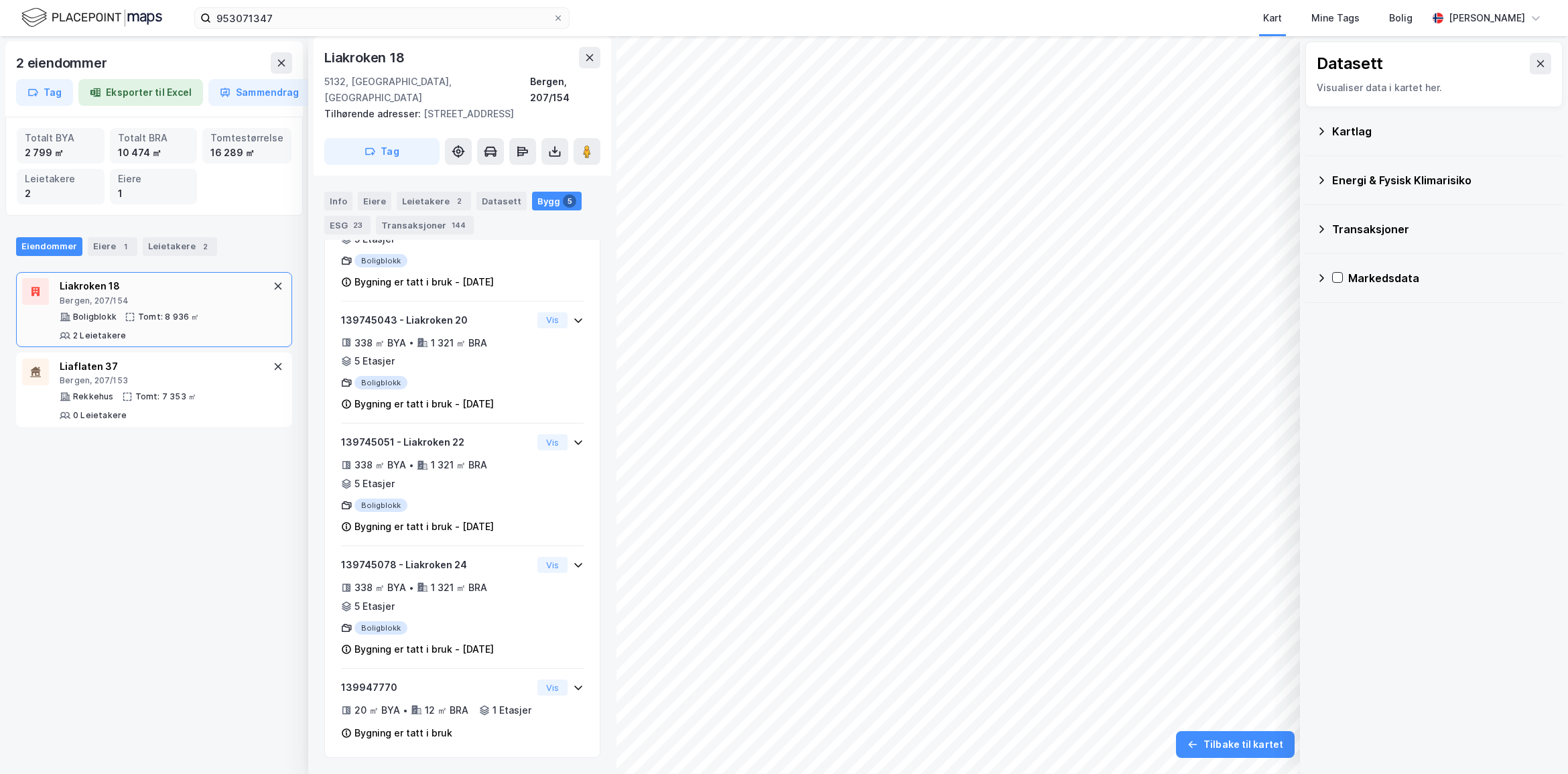
click at [1314, 178] on div "Energi & Fysisk Klimarisiko" at bounding box center [1433, 180] width 257 height 49
click at [1318, 178] on icon at bounding box center [1321, 180] width 11 height 11
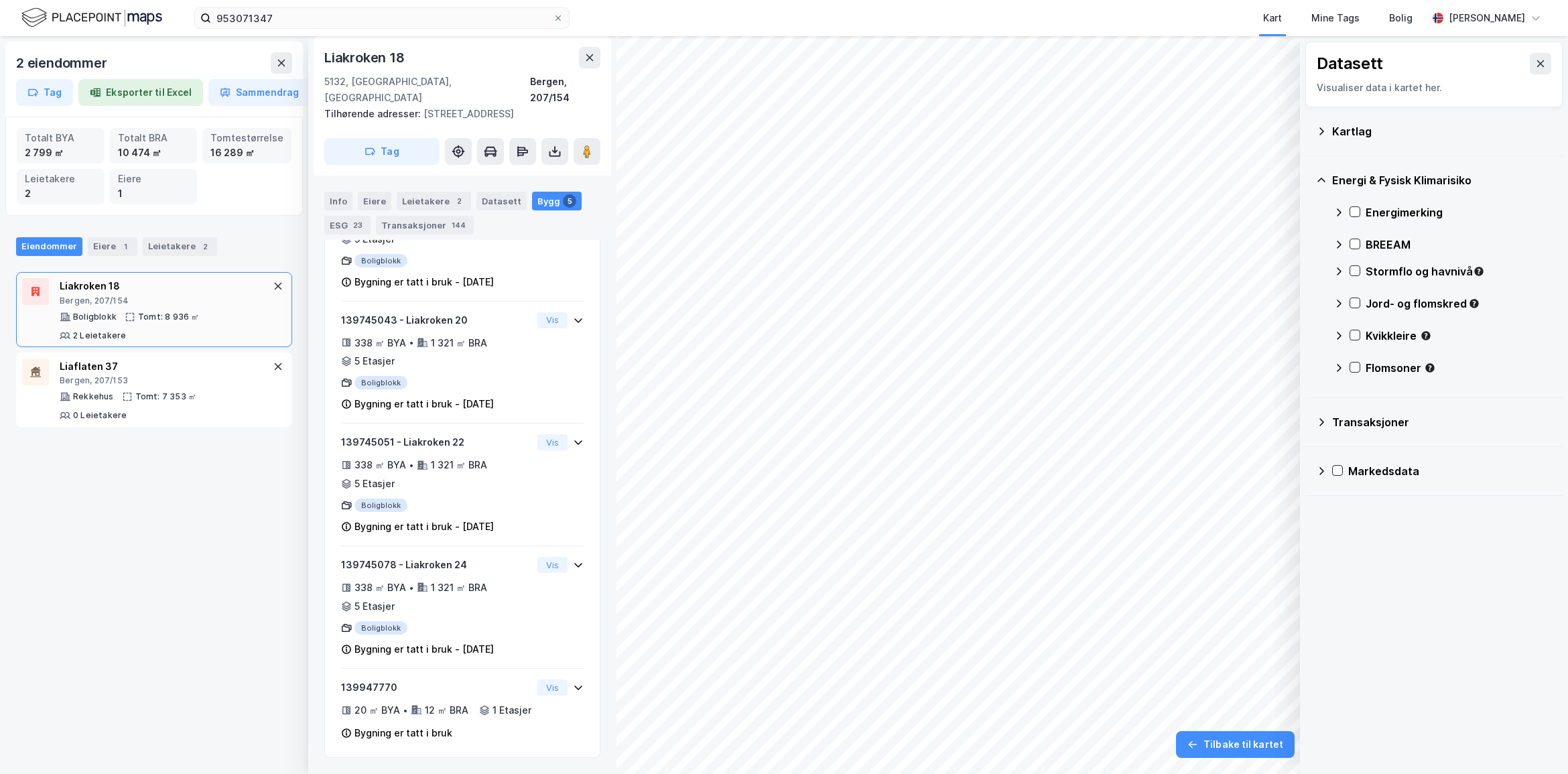
click at [1340, 219] on div "Energimerking" at bounding box center [1442, 212] width 218 height 32
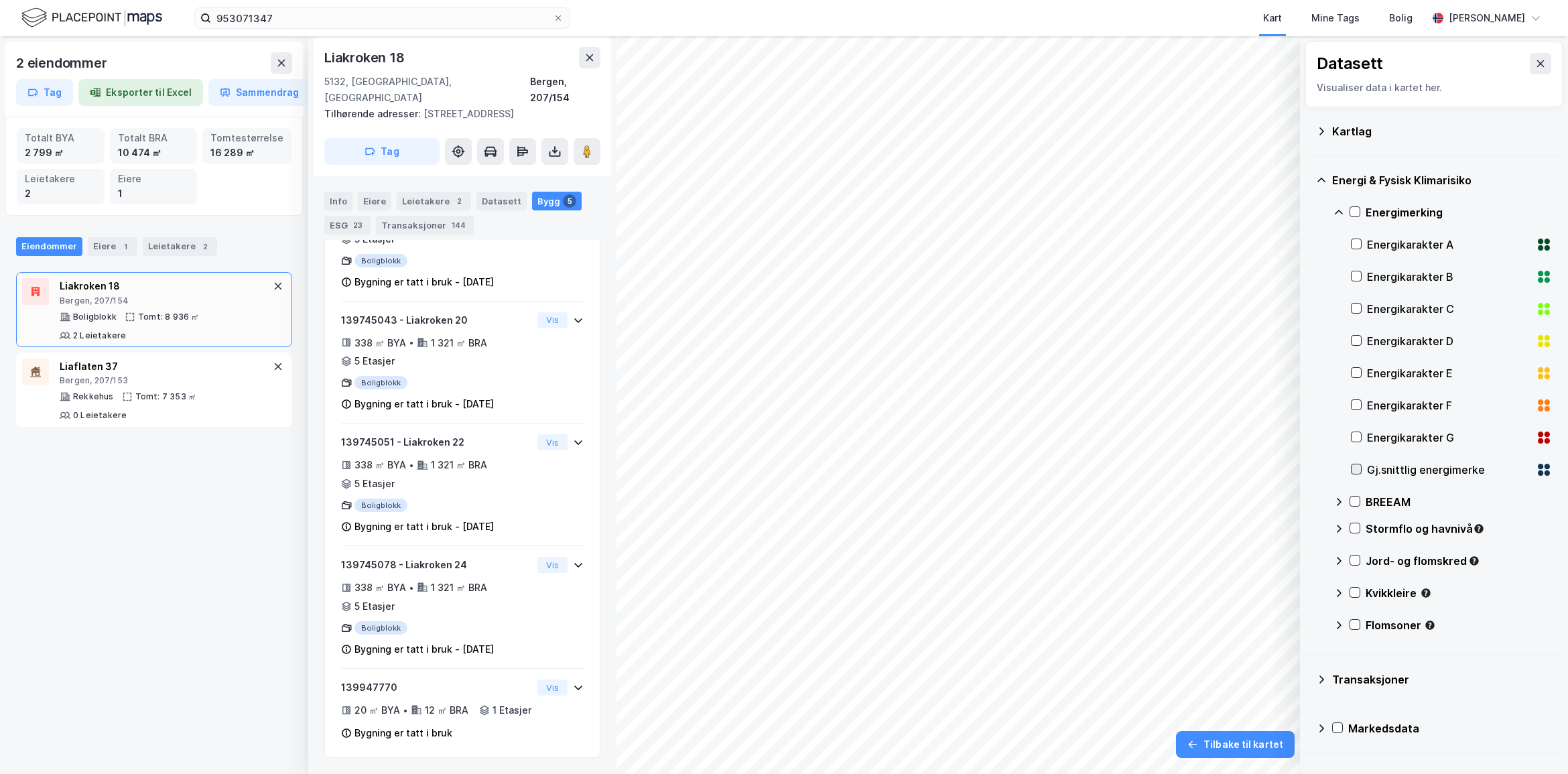
click at [1355, 470] on icon at bounding box center [1355, 468] width 9 height 9
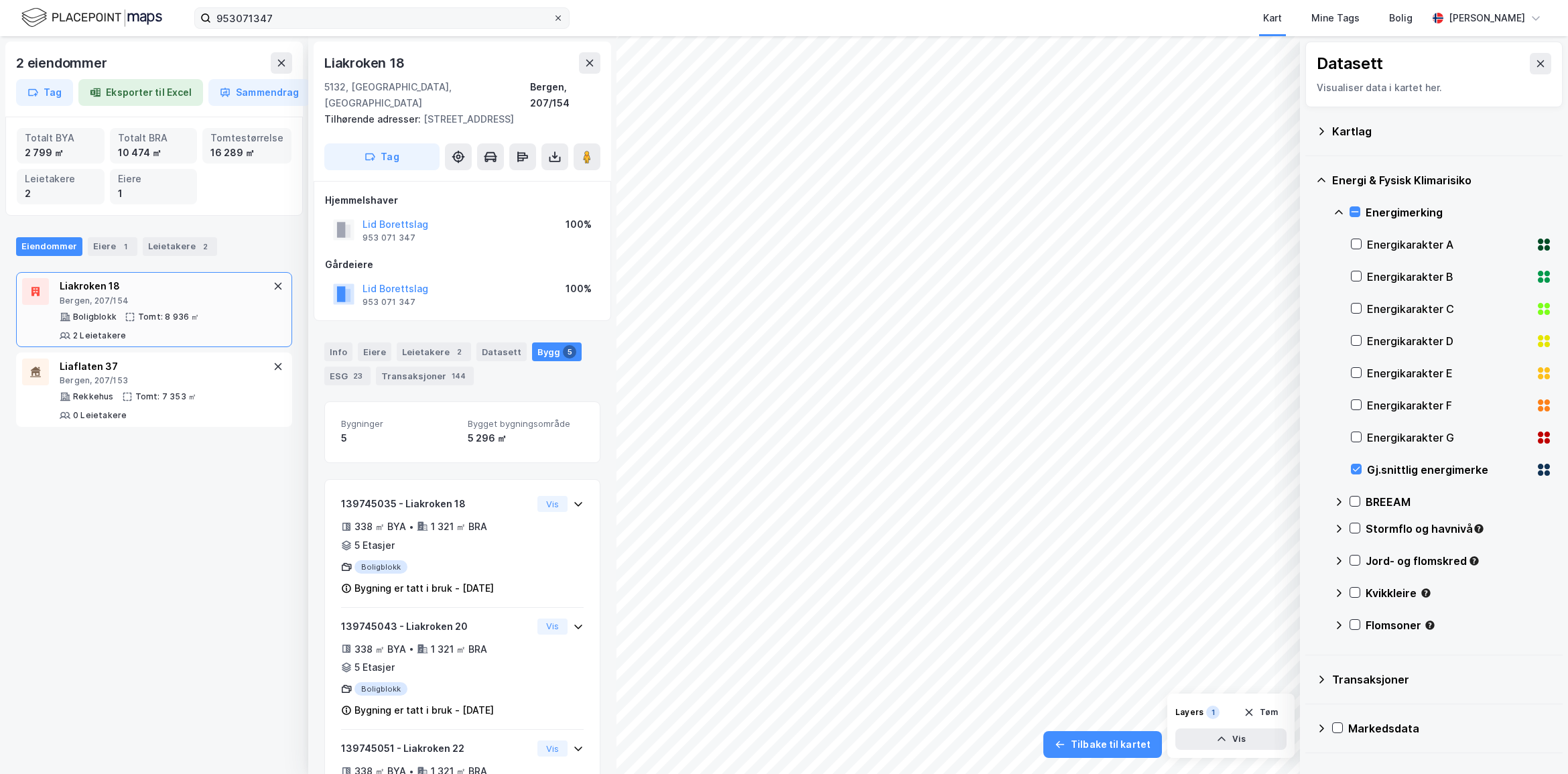
click at [553, 21] on span at bounding box center [558, 18] width 11 height 11
click at [553, 21] on input "953071347" at bounding box center [382, 18] width 342 height 20
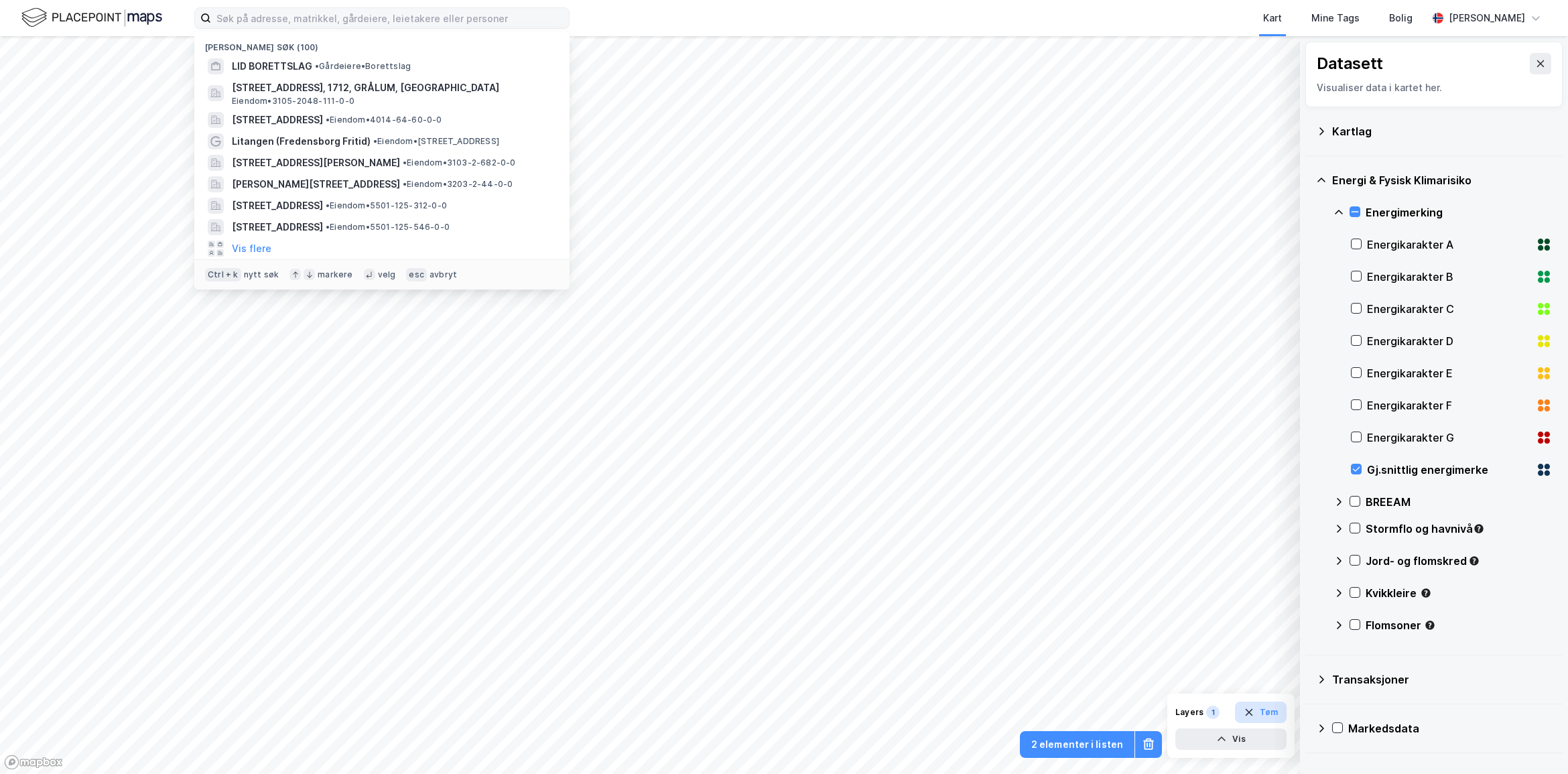
click at [1270, 719] on button "Tøm" at bounding box center [1261, 712] width 52 height 21
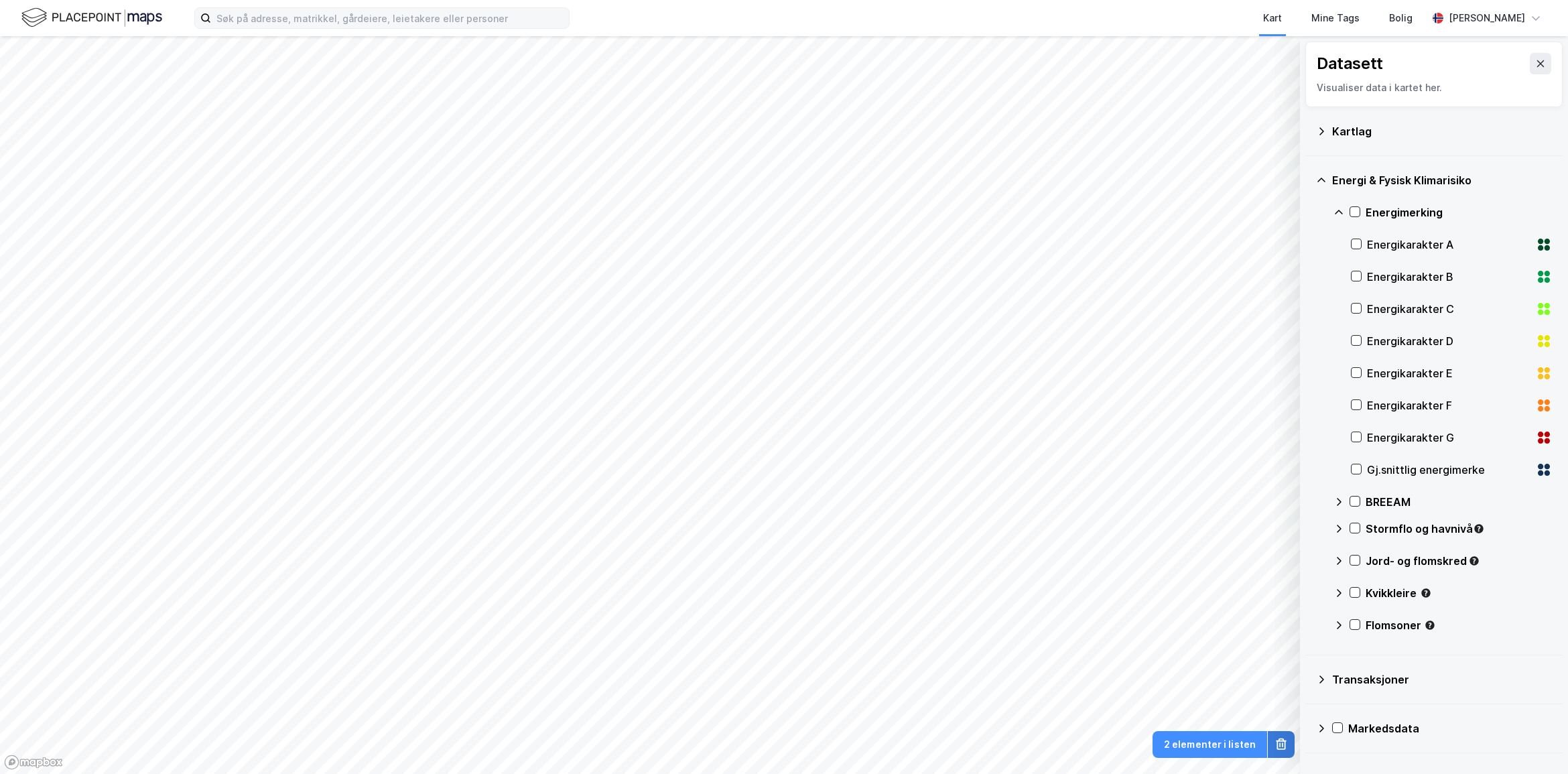
click at [1277, 748] on icon at bounding box center [1280, 744] width 9 height 9
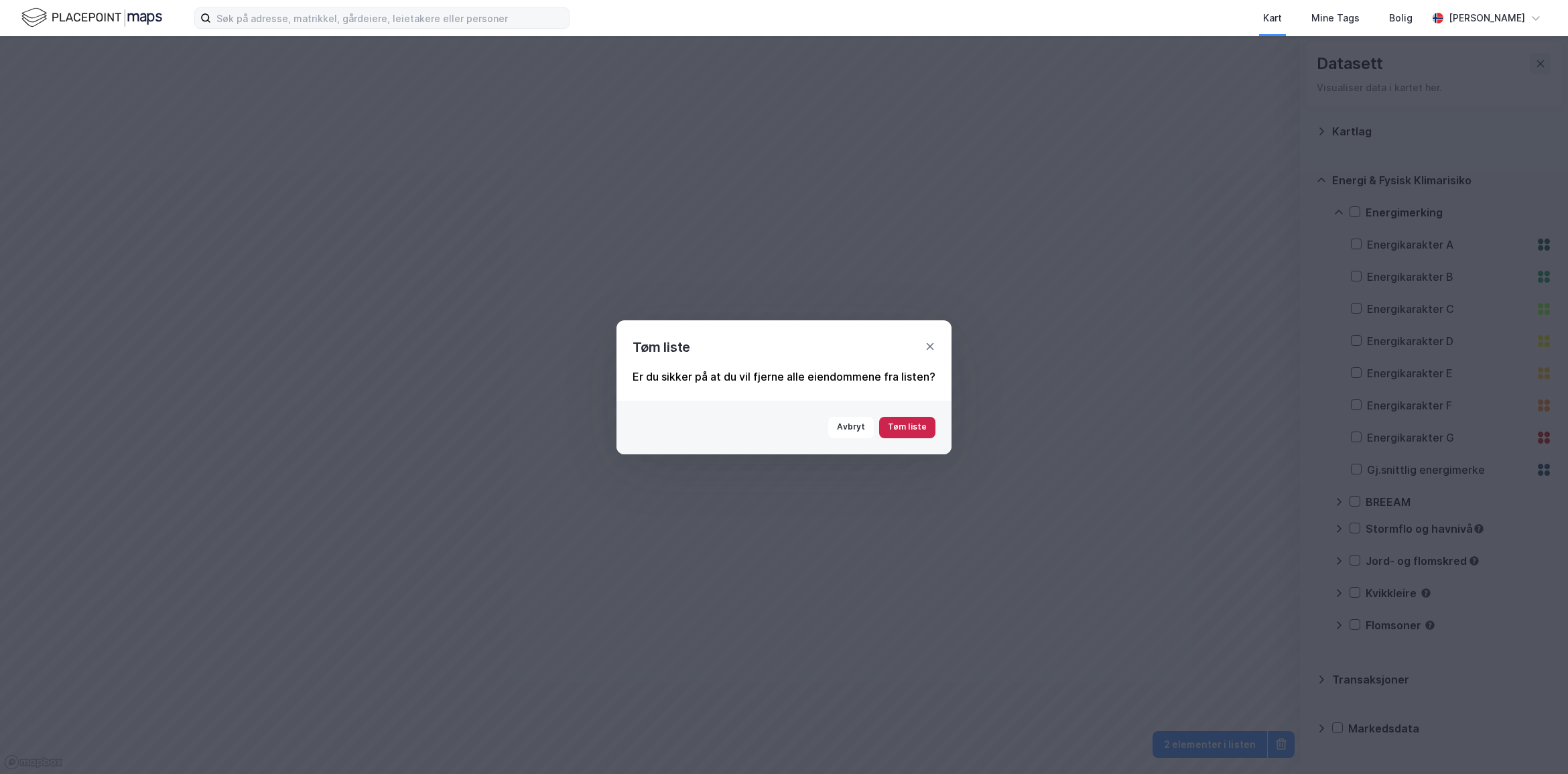
click at [905, 427] on button "Tøm liste" at bounding box center [907, 427] width 56 height 21
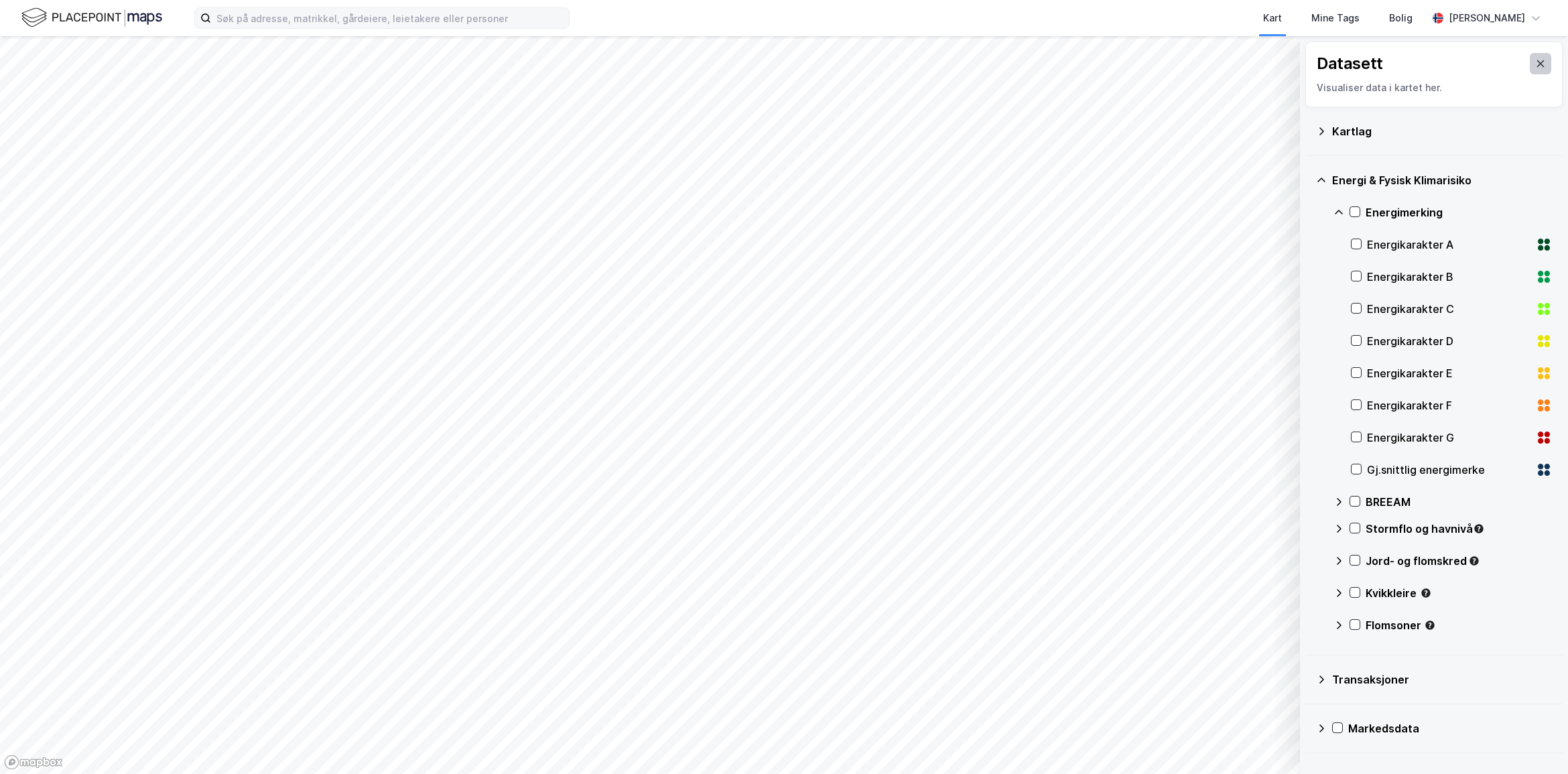
click at [1535, 65] on icon at bounding box center [1540, 63] width 11 height 11
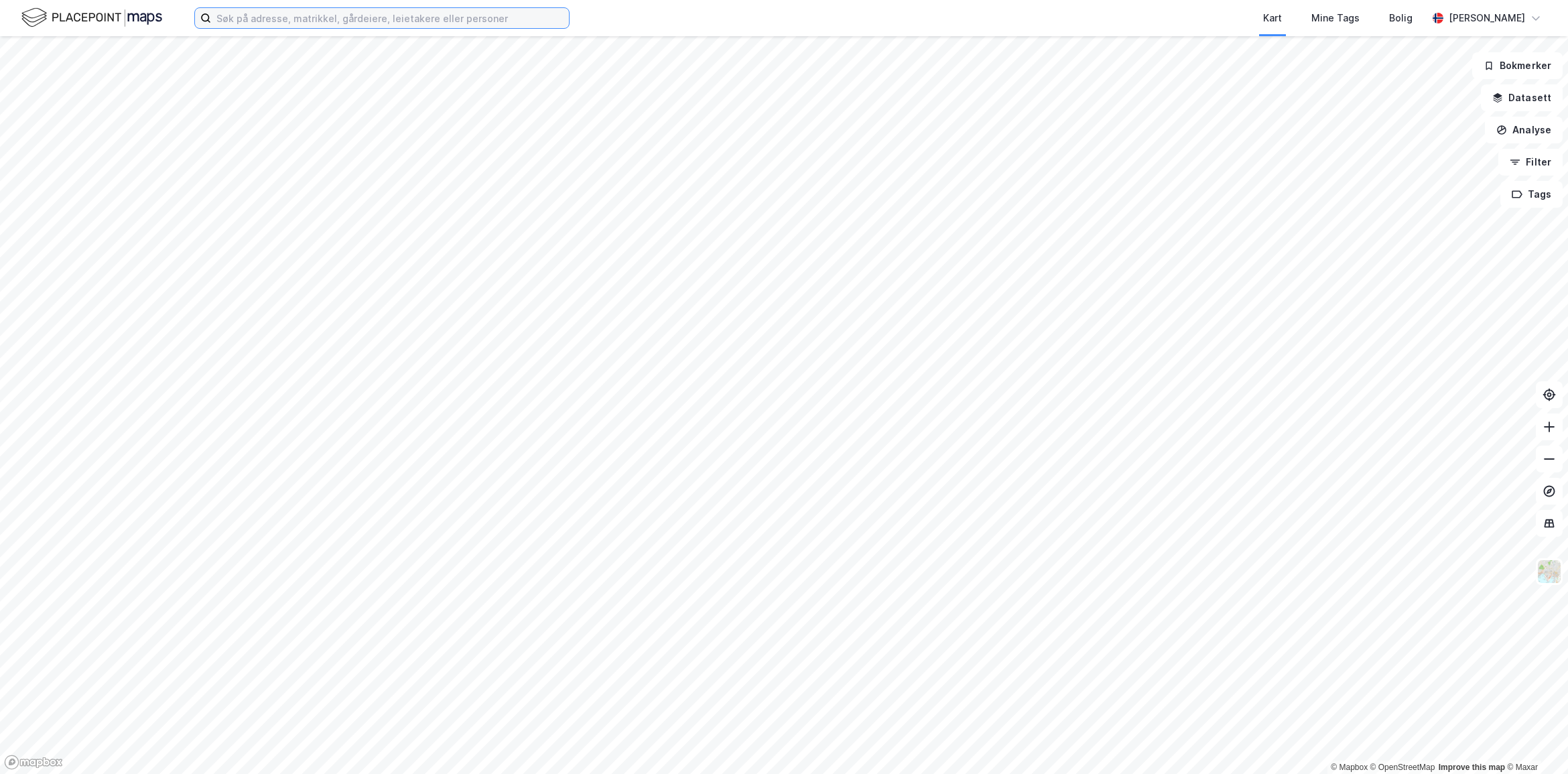
click at [287, 8] on input at bounding box center [390, 18] width 358 height 20
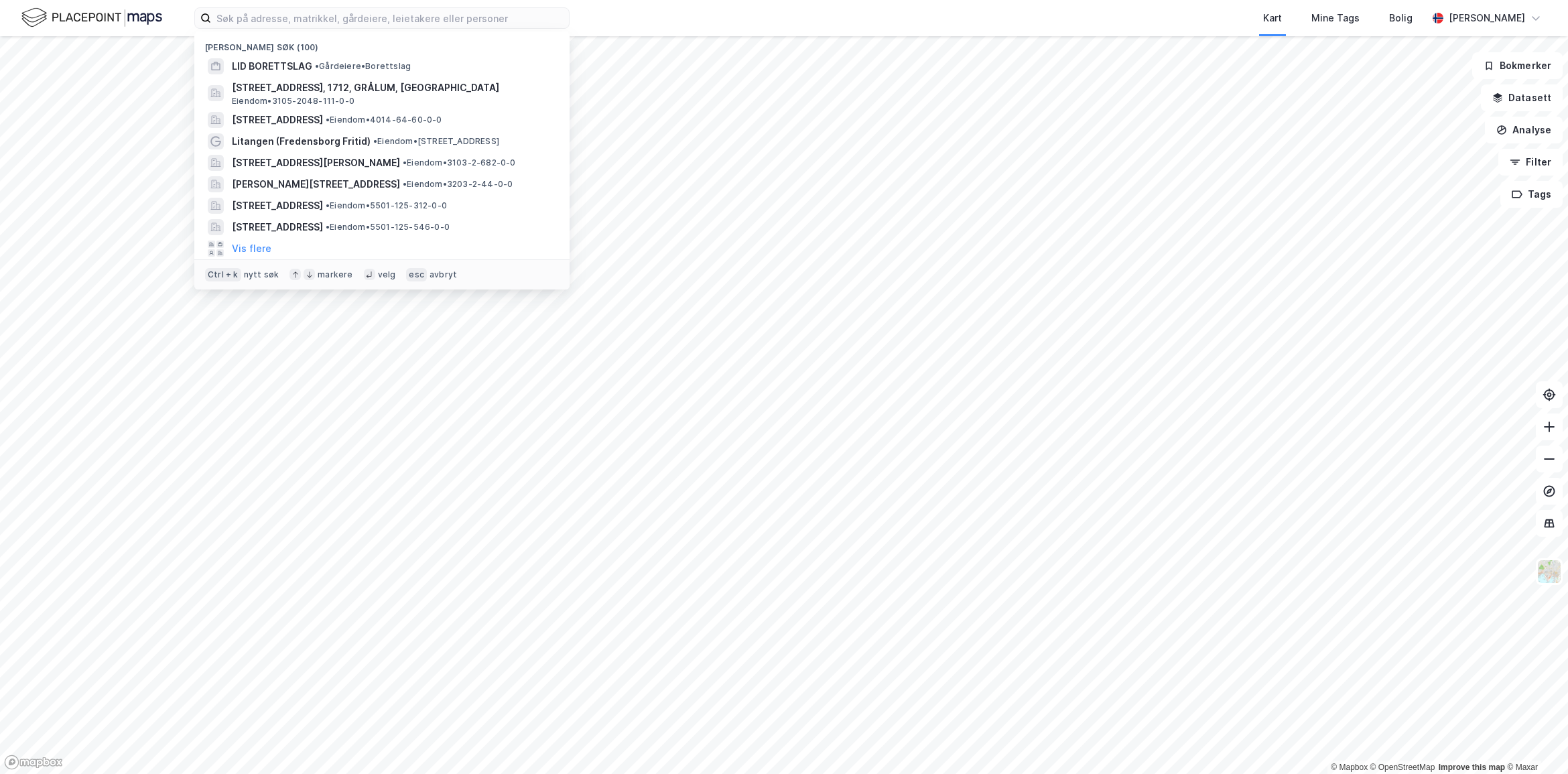
click at [727, 21] on div "Kart Mine Tags Bolig" at bounding box center [1030, 18] width 793 height 36
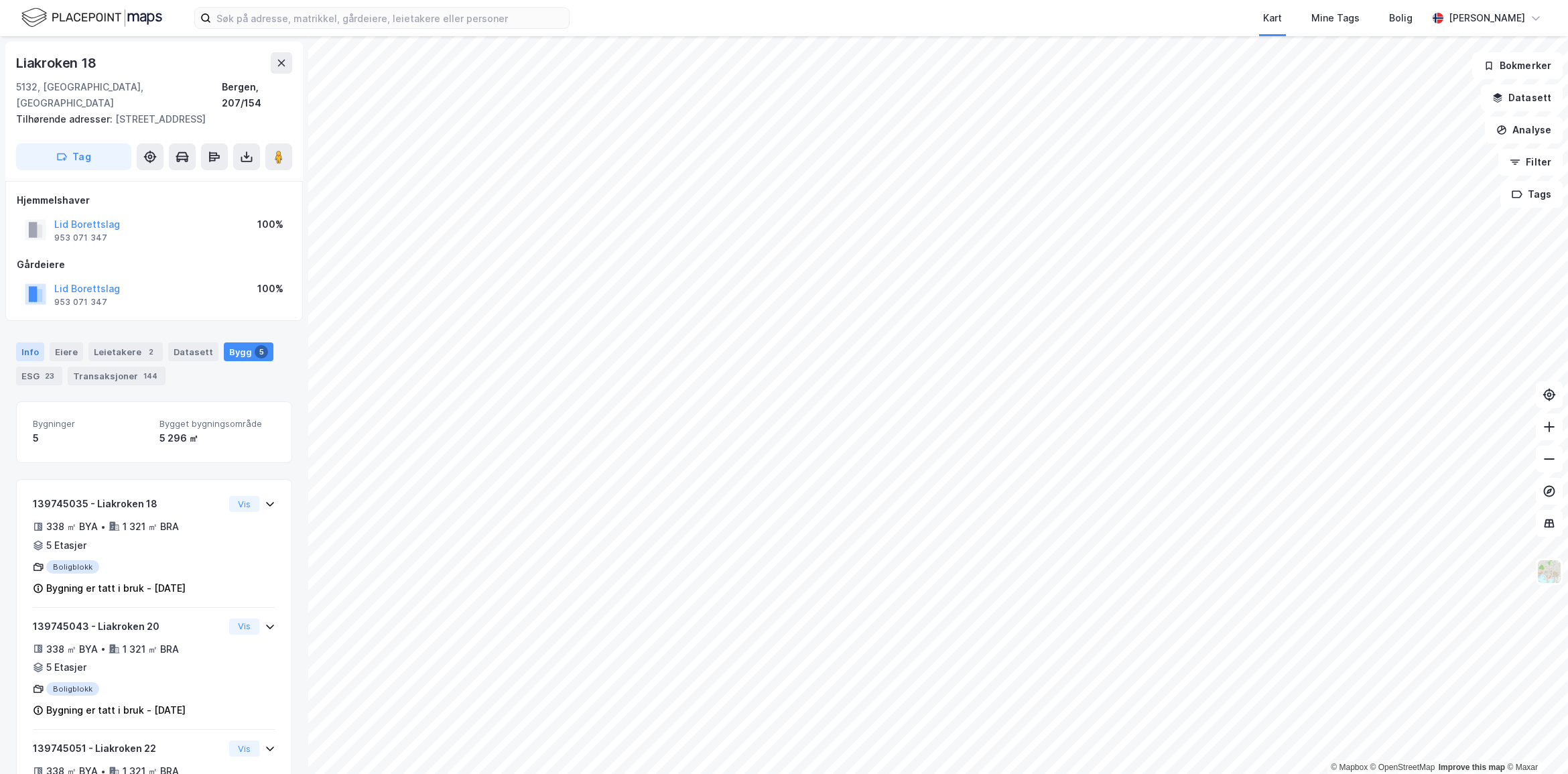
click at [25, 344] on div "Info" at bounding box center [30, 351] width 28 height 19
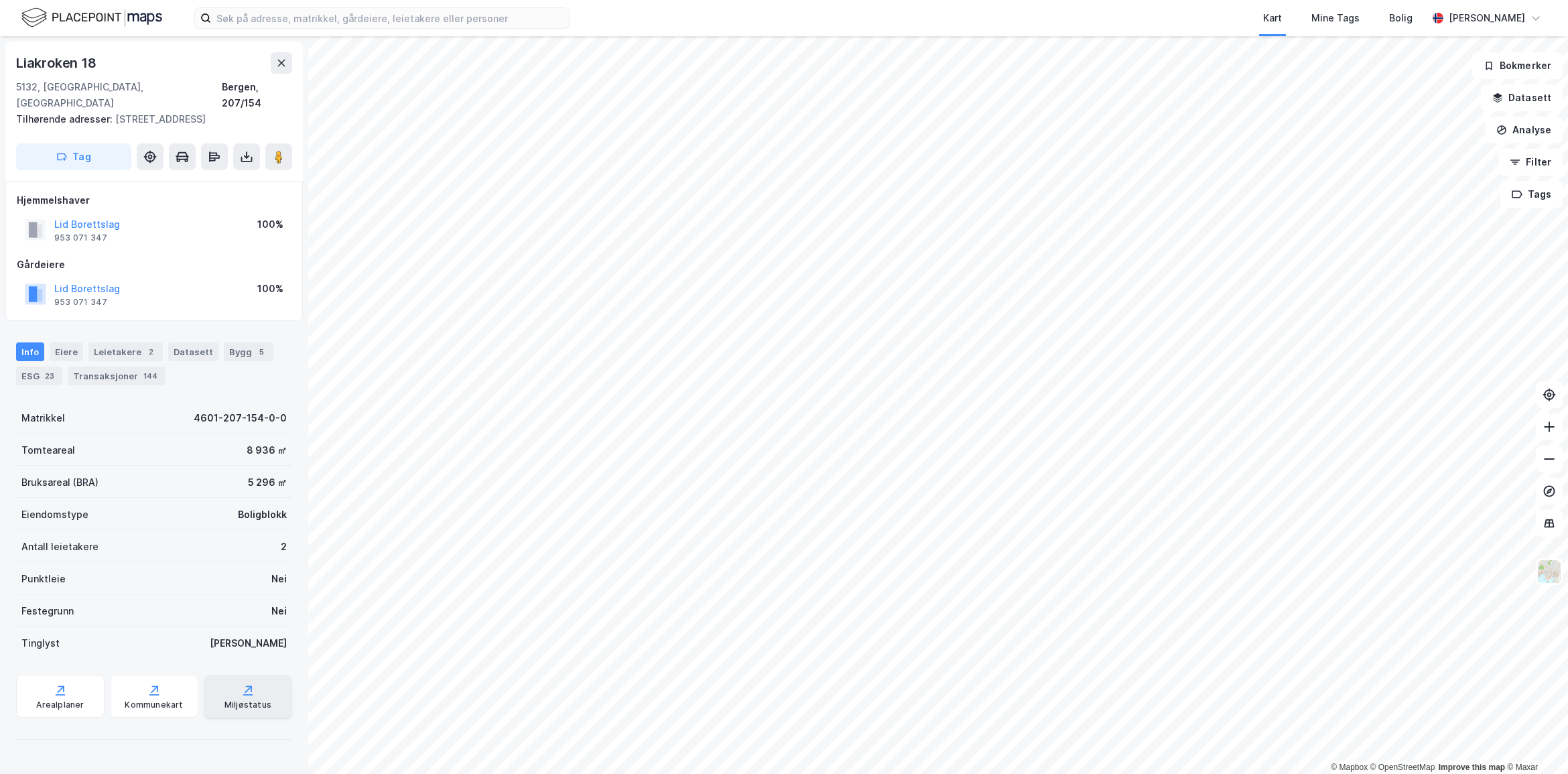
click at [233, 705] on div "Miljøstatus" at bounding box center [247, 705] width 47 height 11
click at [0, 0] on button "Lid Borettslag" at bounding box center [0, 0] width 0 height 0
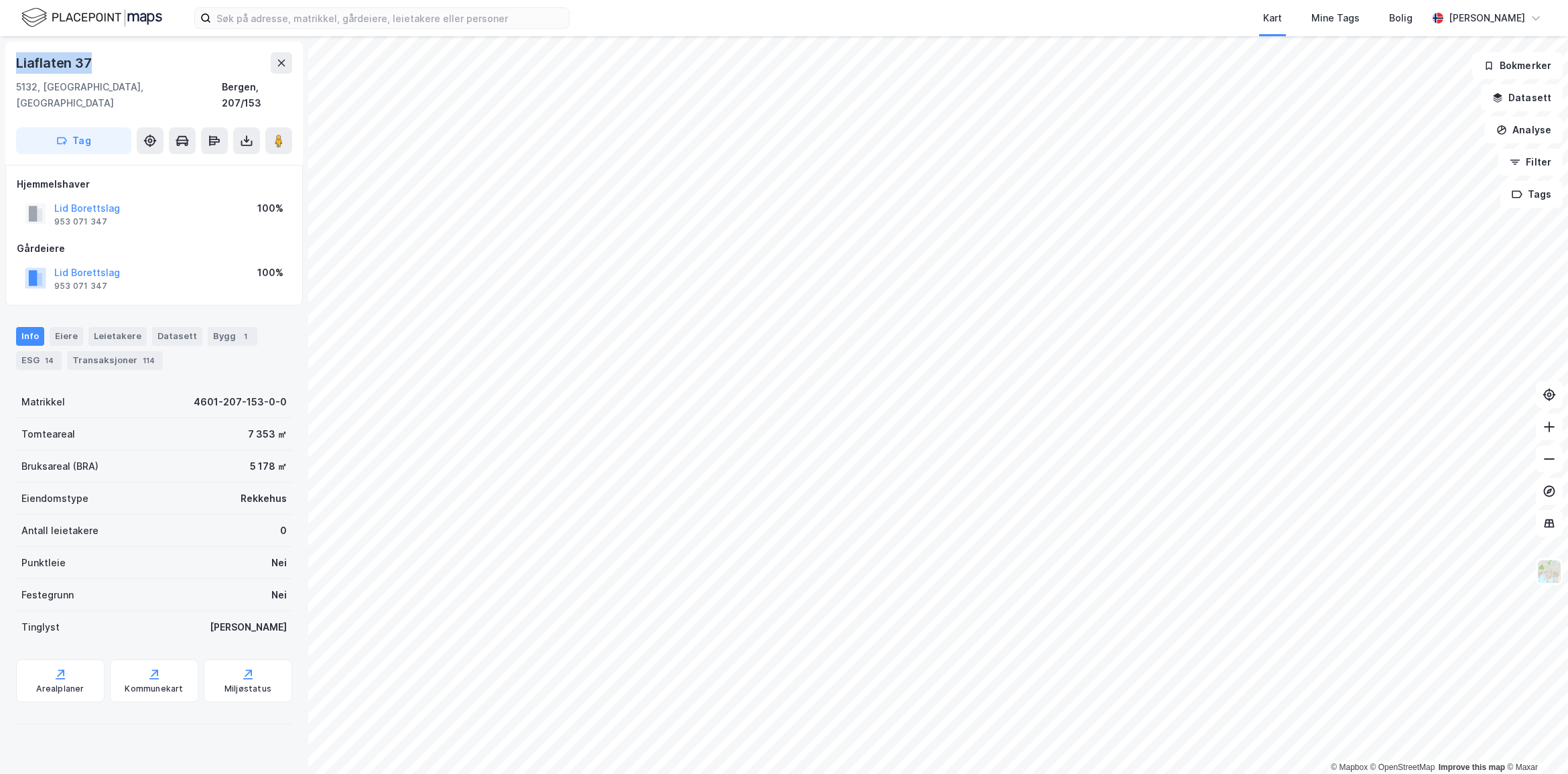
drag, startPoint x: 105, startPoint y: 64, endPoint x: 14, endPoint y: 71, distance: 90.7
click at [14, 71] on div "[STREET_ADDRESS] Tag" at bounding box center [153, 103] width 297 height 123
copy div "Liaflaten 37"
click at [302, 17] on input at bounding box center [390, 18] width 358 height 20
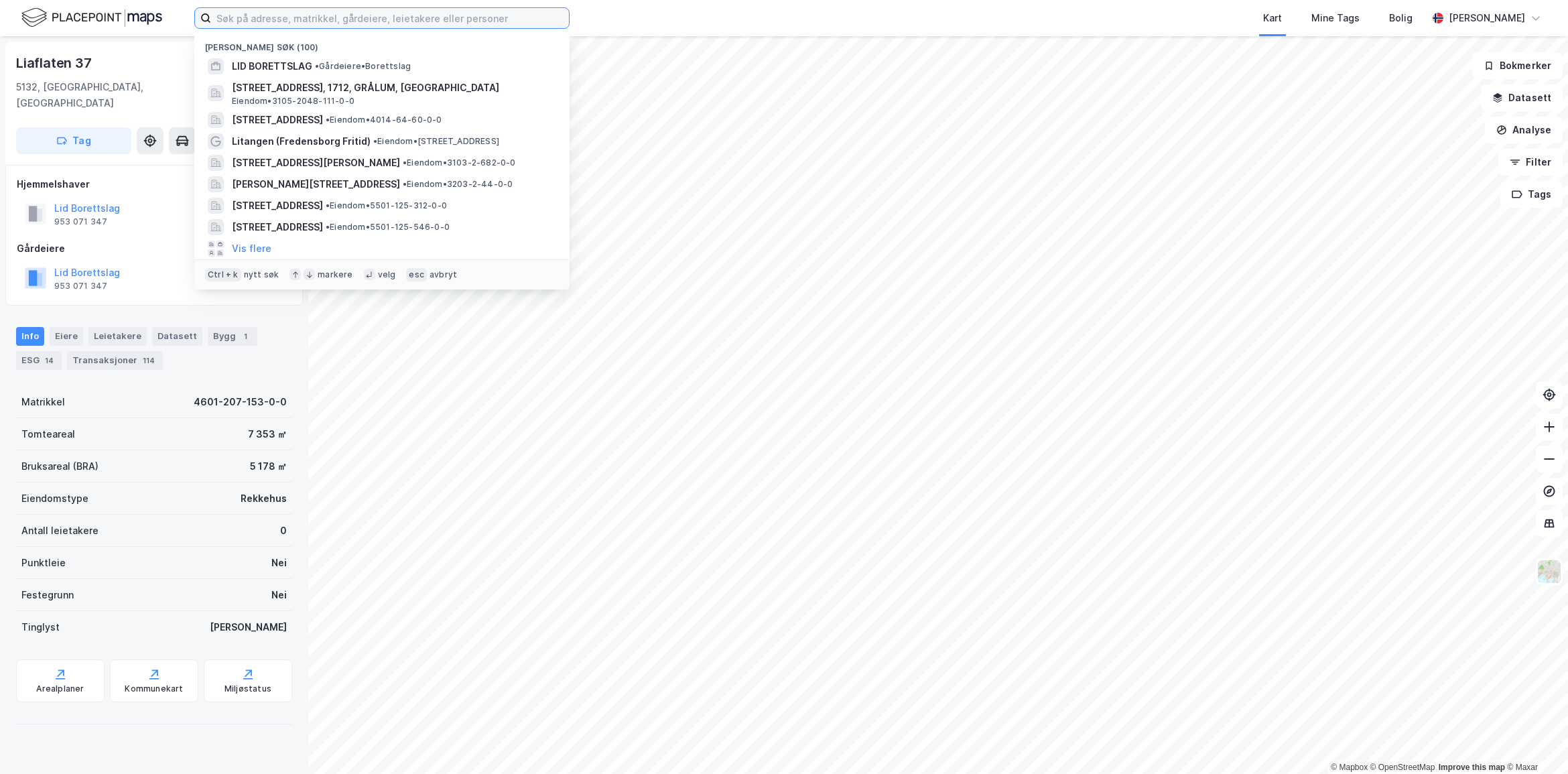
paste input "[PERSON_NAME][STREET_ADDRESS]"
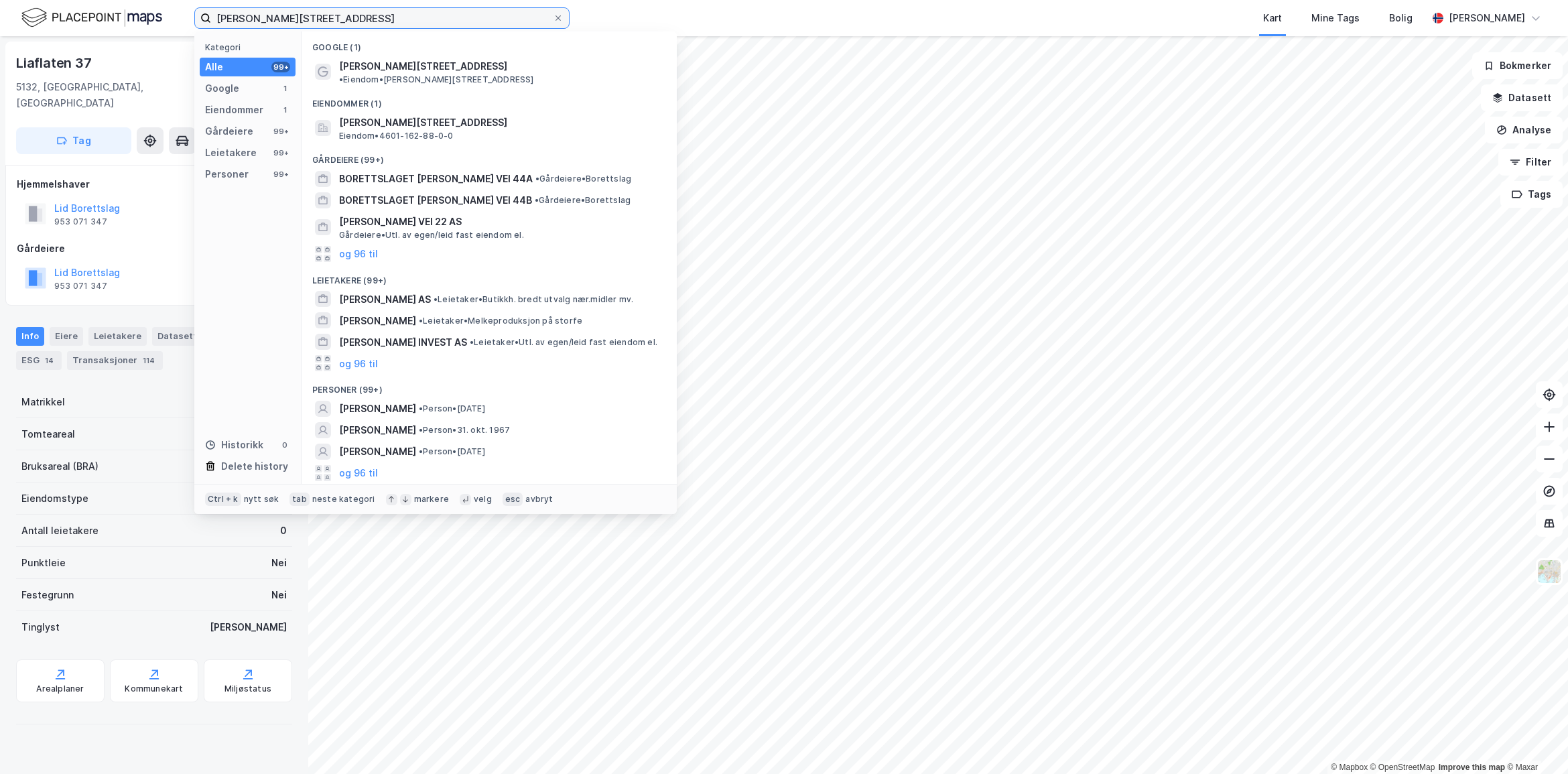
type input "[PERSON_NAME][STREET_ADDRESS]"
click at [494, 144] on div "Gårdeiere (99+)" at bounding box center [489, 156] width 375 height 24
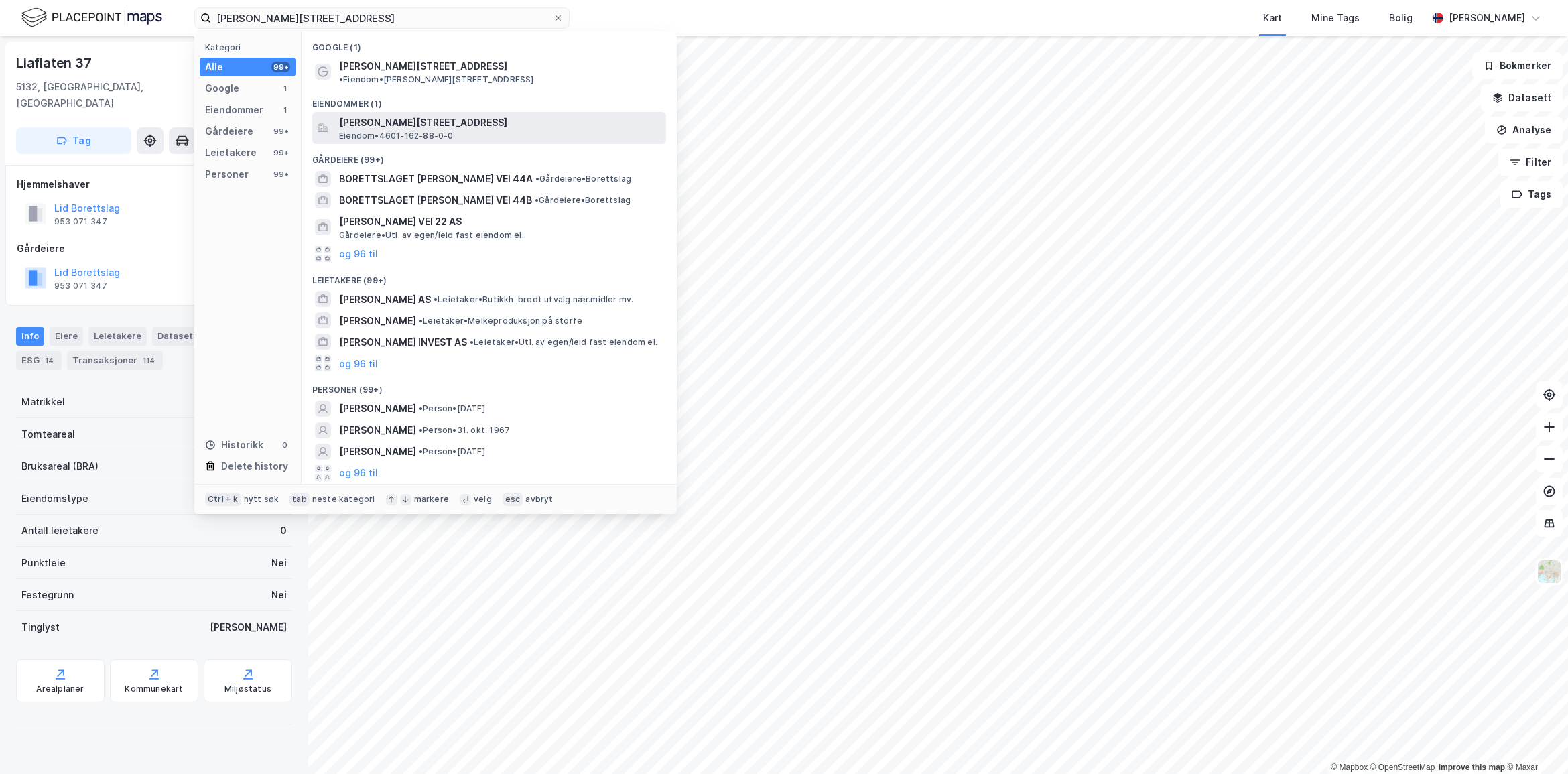
click at [494, 123] on div "[PERSON_NAME][STREET_ADDRESS] • 4601-162-88-0-0" at bounding box center [501, 128] width 324 height 27
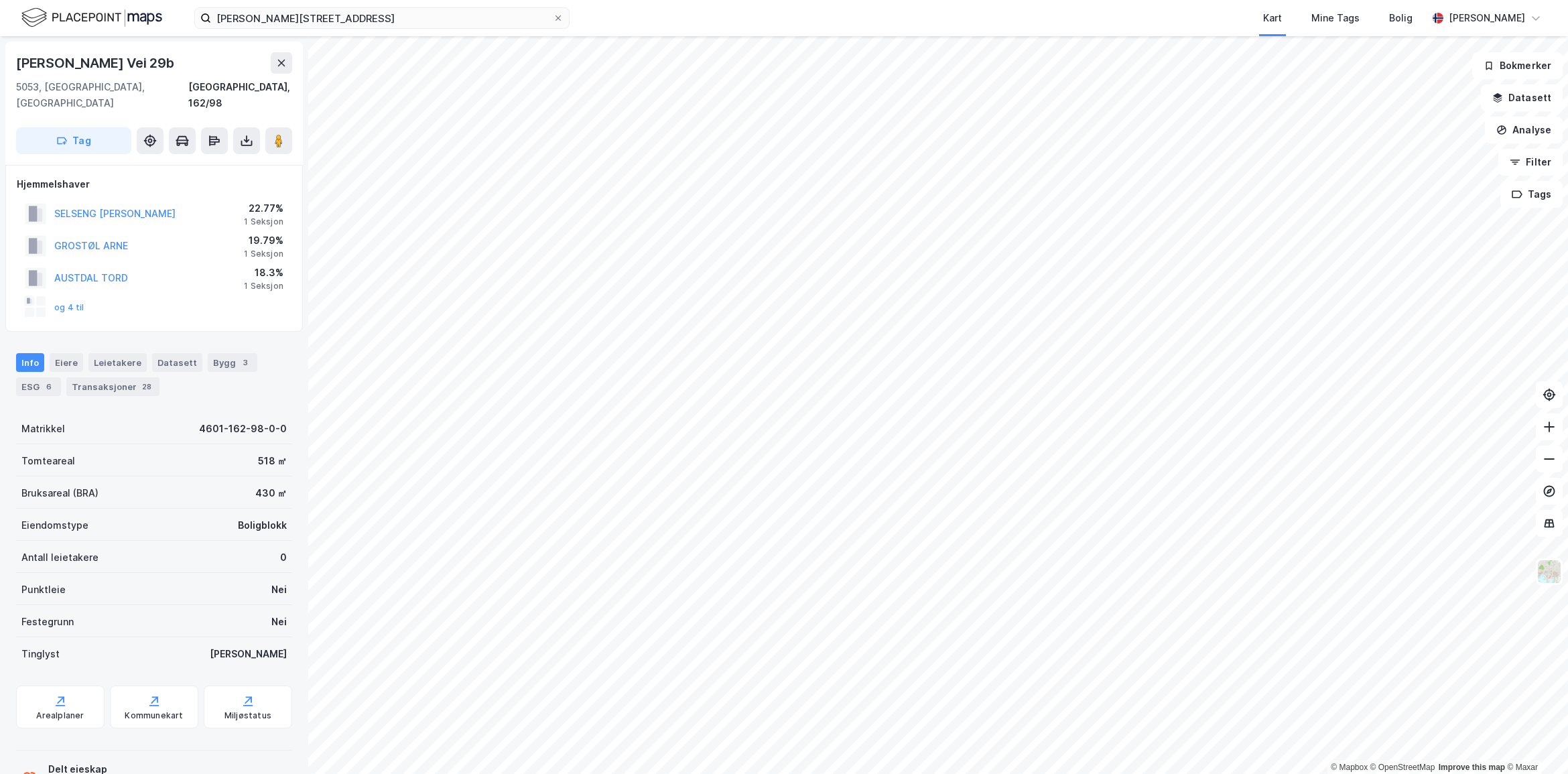
scroll to position [7, 0]
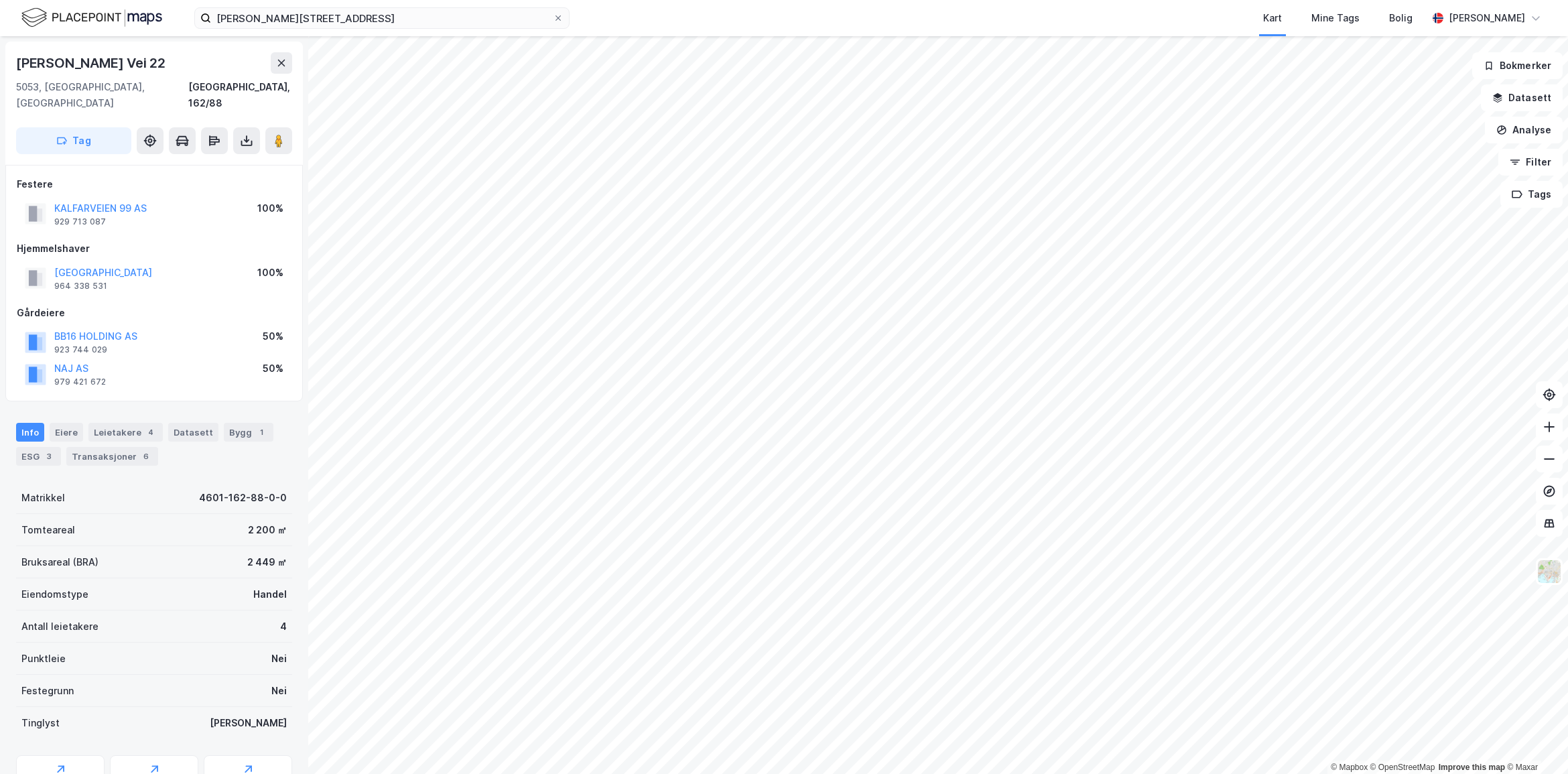
scroll to position [7, 0]
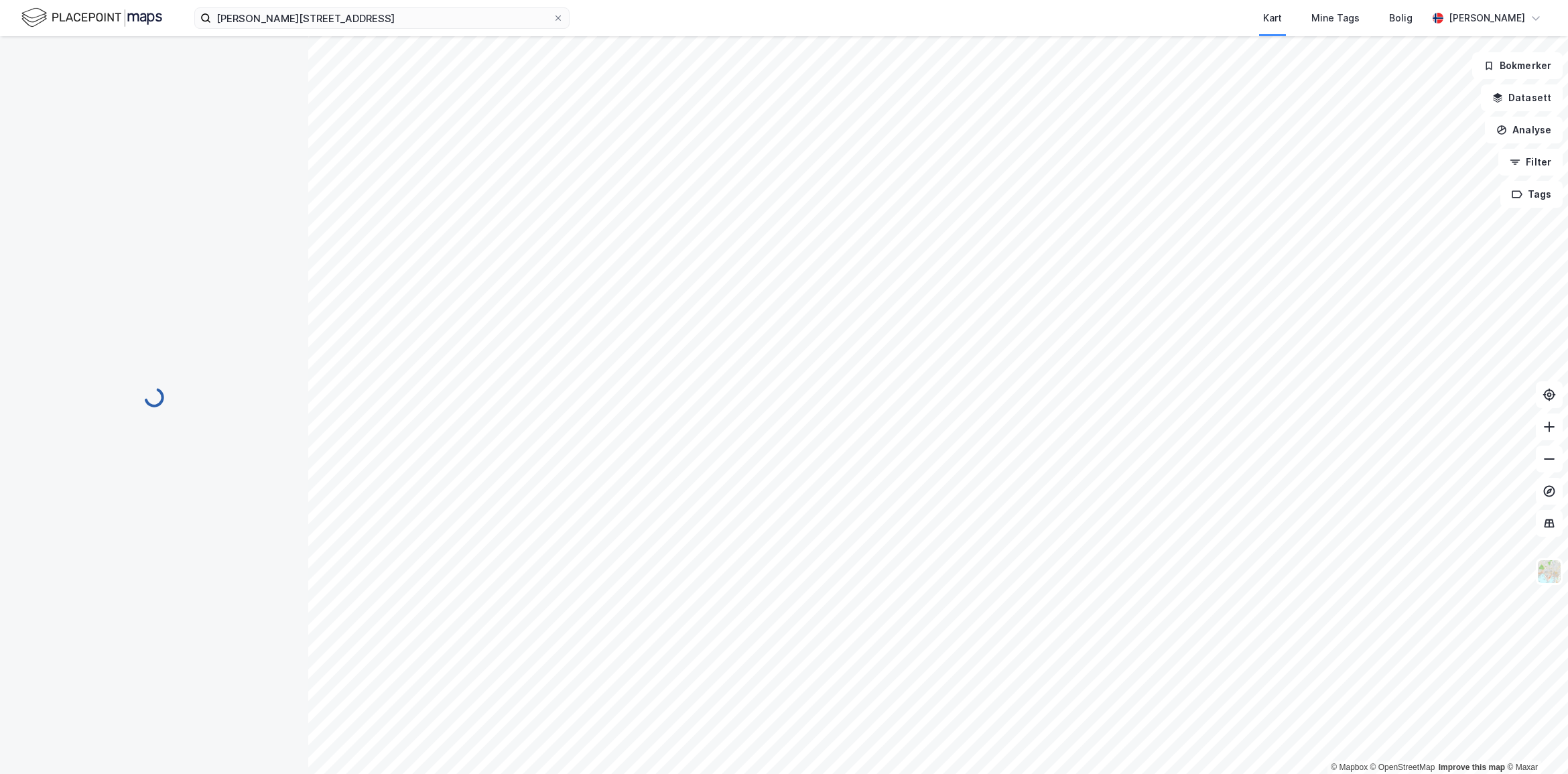
scroll to position [7, 0]
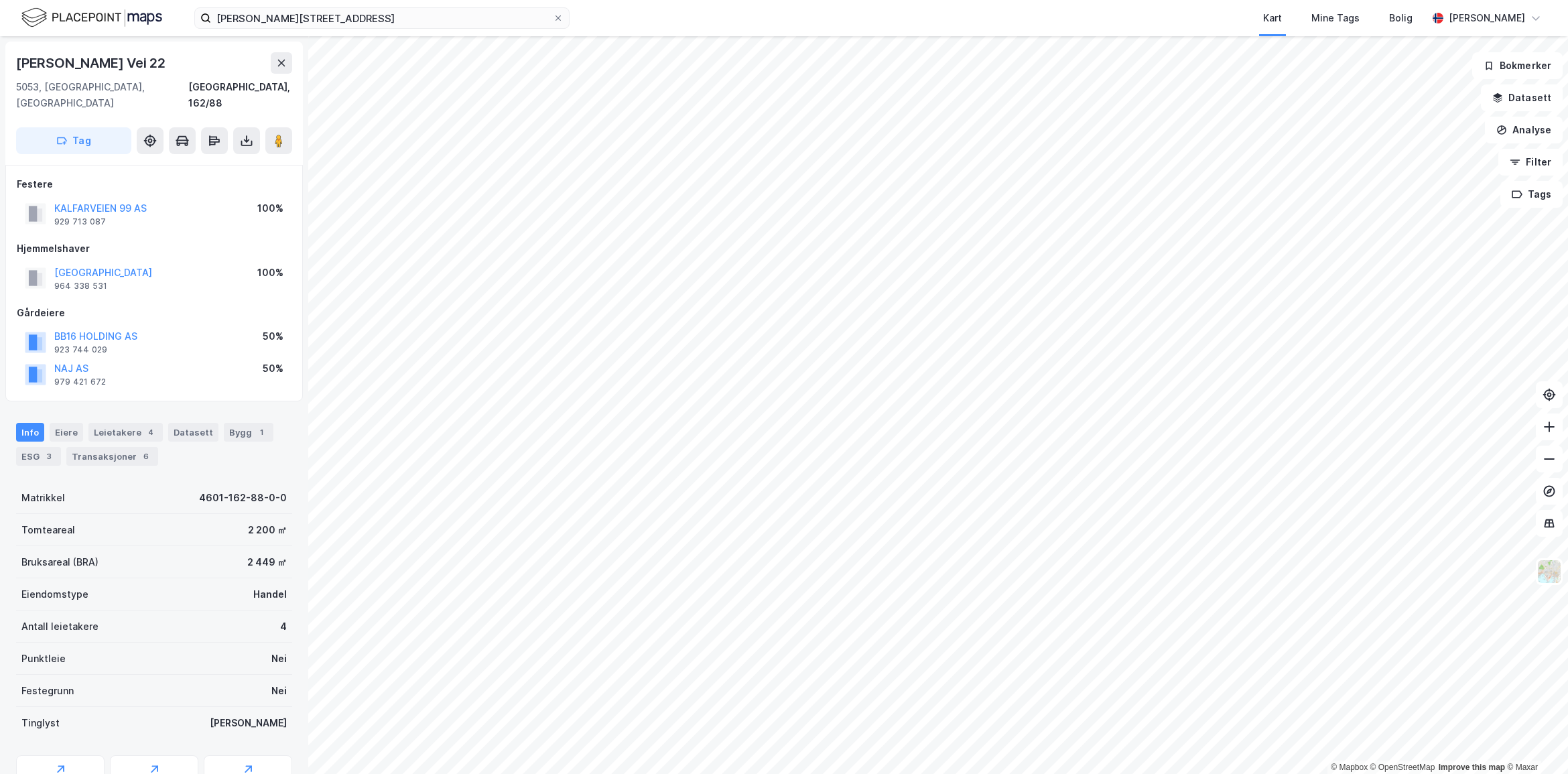
scroll to position [7, 0]
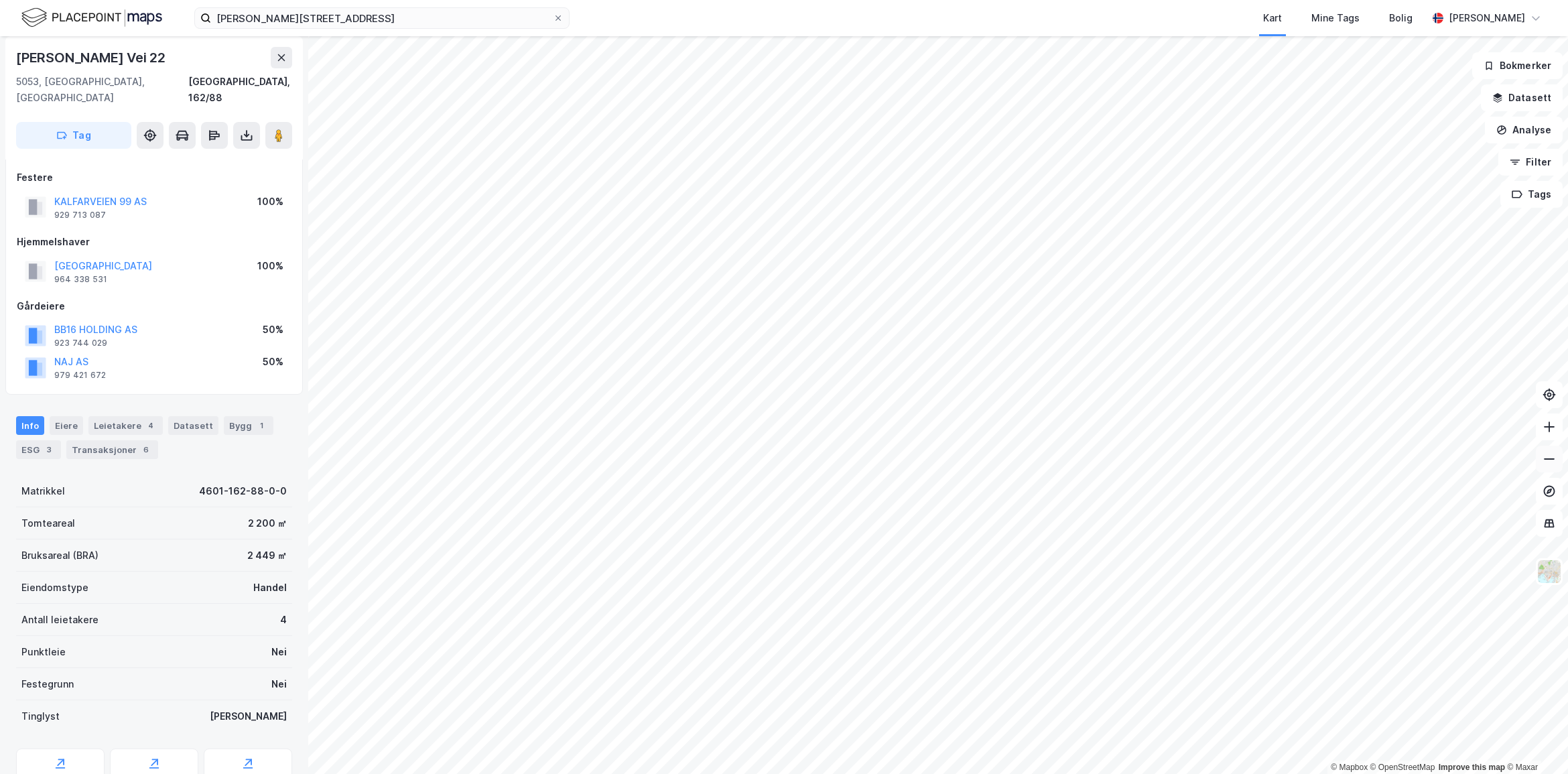
click at [1545, 459] on icon at bounding box center [1549, 458] width 11 height 1
click at [1540, 103] on button "Datasett" at bounding box center [1522, 97] width 82 height 27
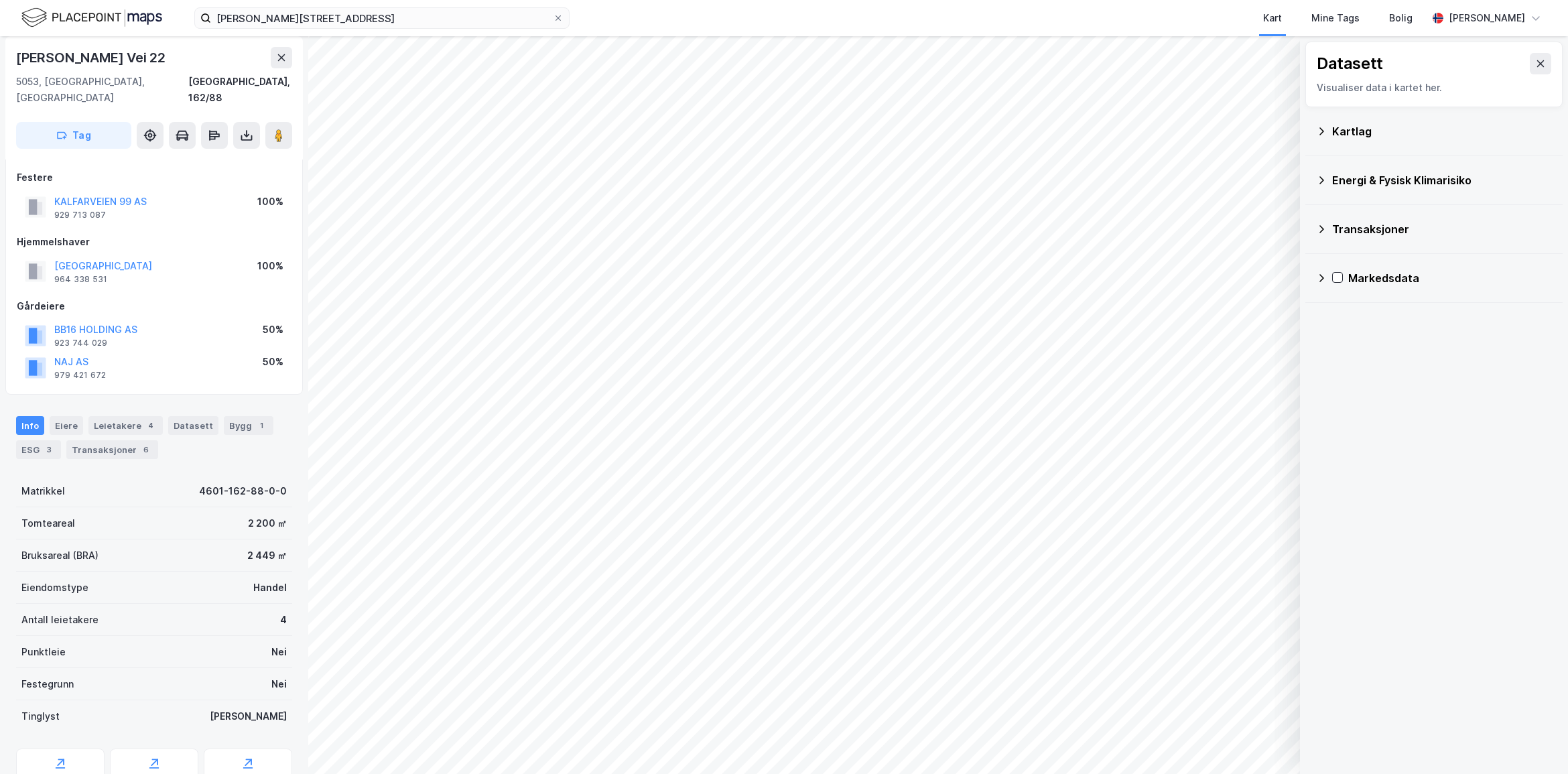
click at [1388, 137] on div "Kartlag" at bounding box center [1442, 131] width 220 height 16
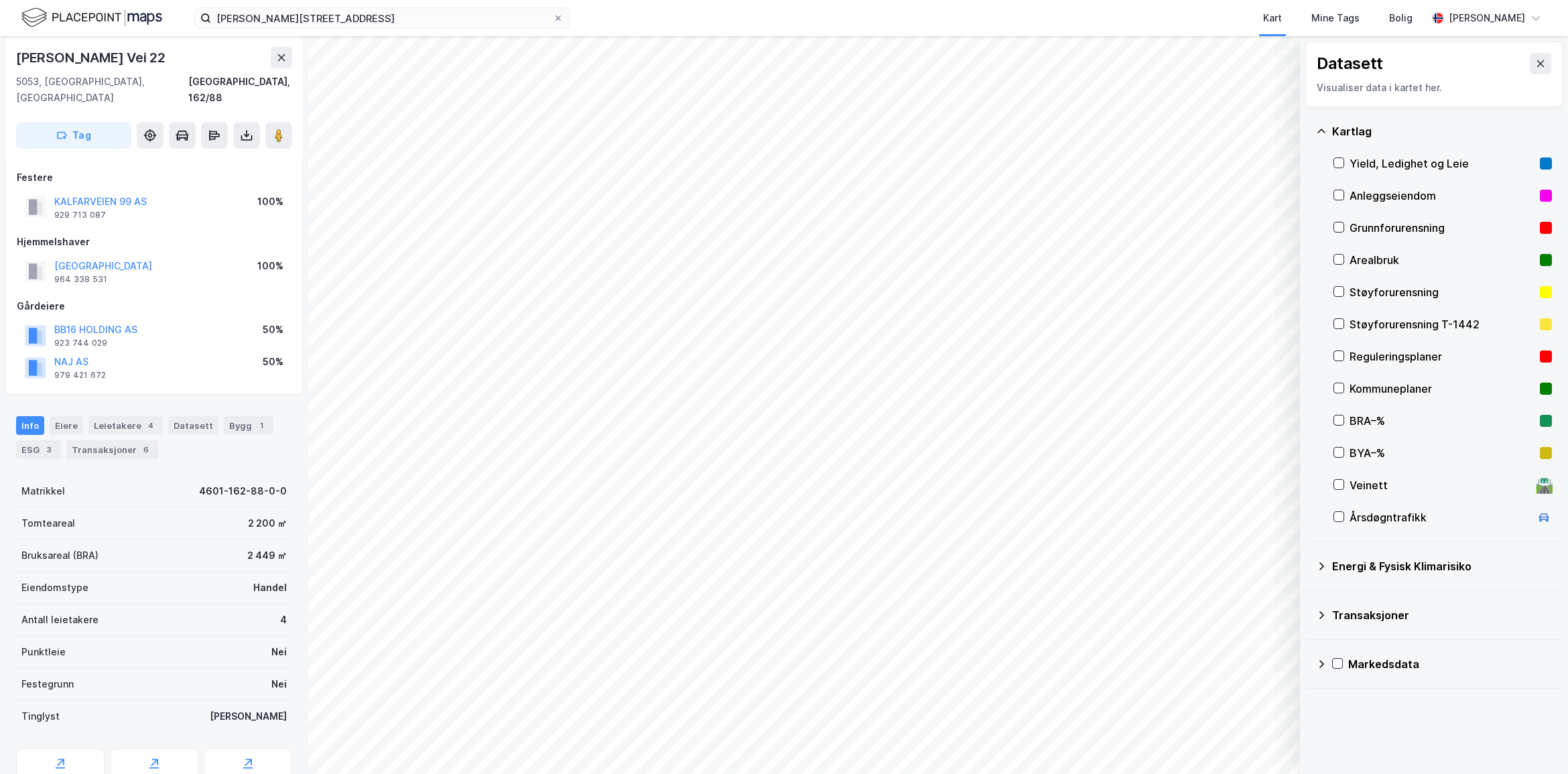
click at [1412, 159] on div "Yield, Ledighet og Leie" at bounding box center [1441, 163] width 185 height 16
click at [1263, 742] on button "Vis" at bounding box center [1230, 738] width 111 height 21
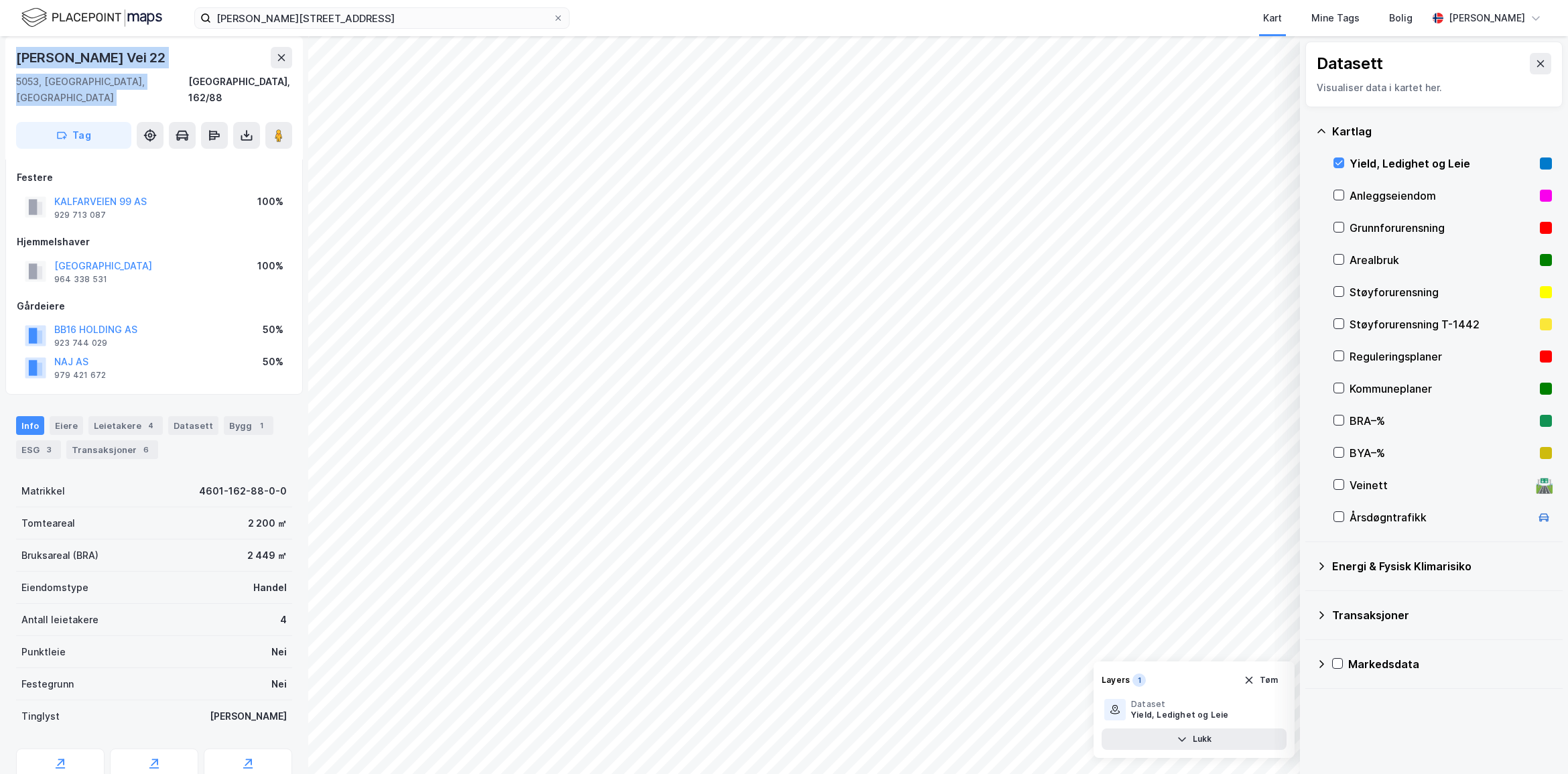
drag, startPoint x: 178, startPoint y: 72, endPoint x: 21, endPoint y: 52, distance: 158.0
click at [21, 52] on div "Klaus [STREET_ADDRESS]" at bounding box center [154, 76] width 276 height 59
drag, startPoint x: 21, startPoint y: 52, endPoint x: 196, endPoint y: 49, distance: 175.6
click at [200, 48] on div "[PERSON_NAME] Vei 22" at bounding box center [154, 57] width 276 height 21
drag, startPoint x: 169, startPoint y: 65, endPoint x: 7, endPoint y: 59, distance: 161.6
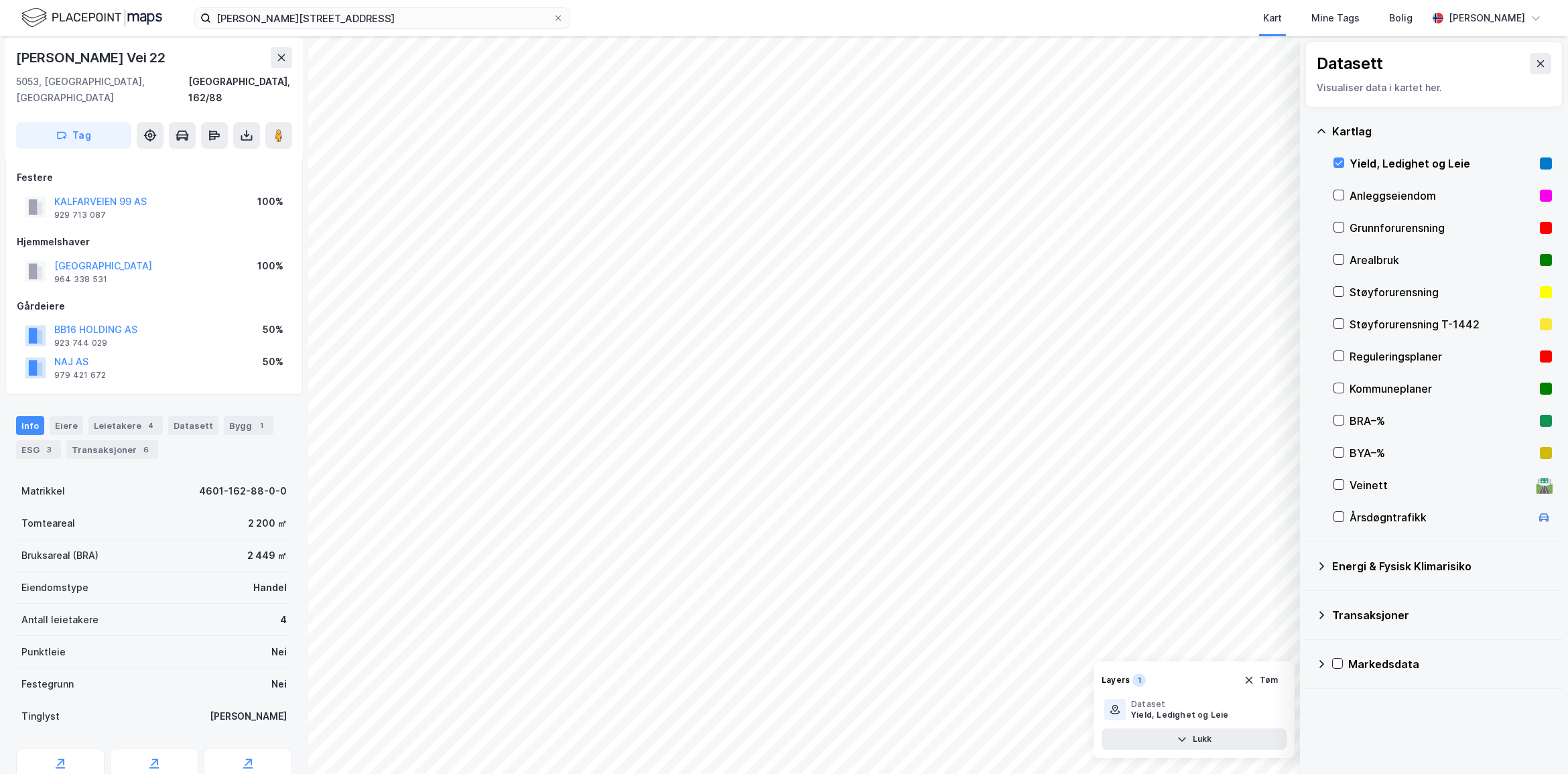
click at [7, 59] on div "Klaus [STREET_ADDRESS]" at bounding box center [153, 97] width 297 height 123
copy div "[PERSON_NAME] Vei 22"
